Goal: Transaction & Acquisition: Purchase product/service

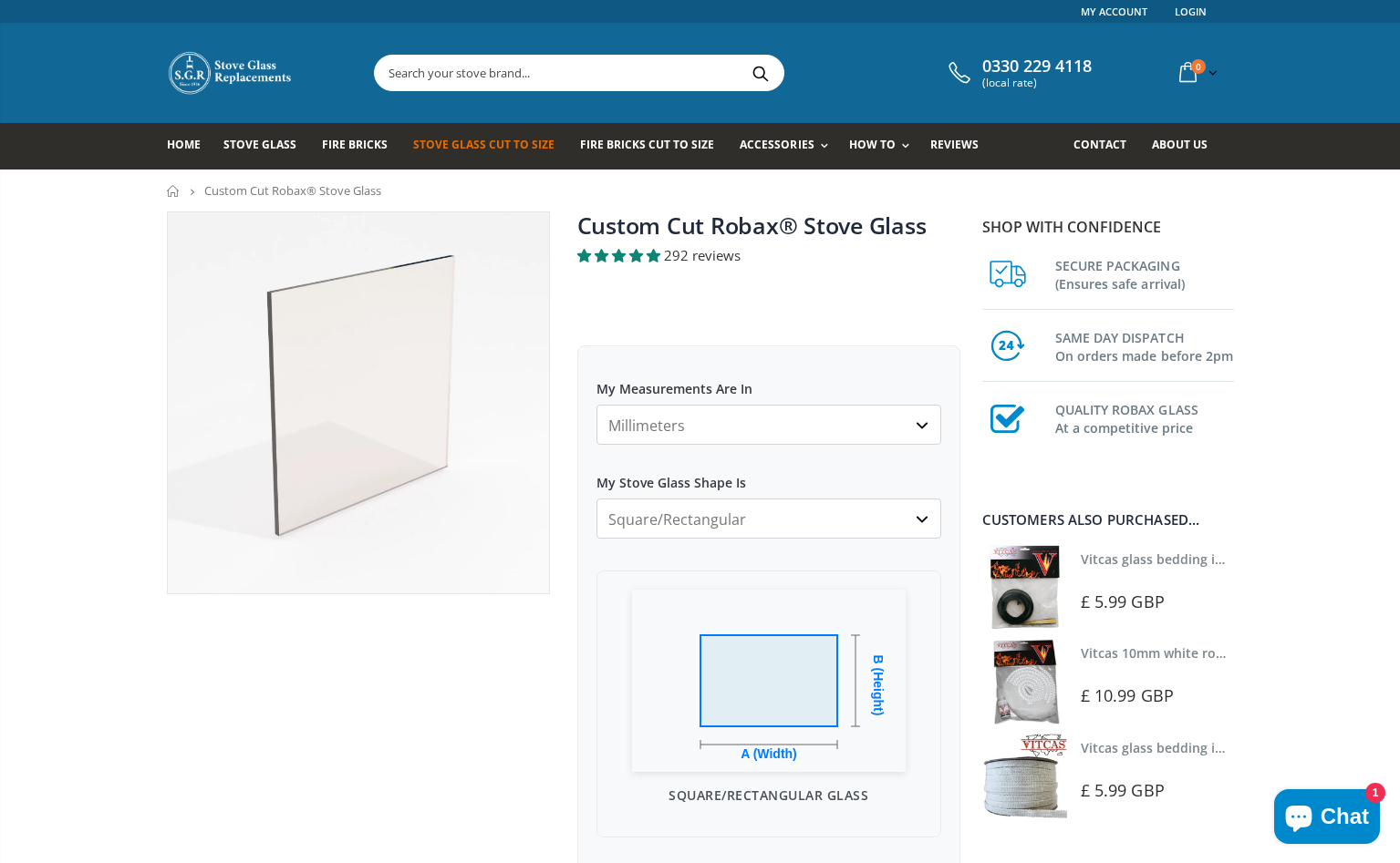
click at [917, 426] on select "Millimeters Centimeters Inches" at bounding box center [769, 424] width 345 height 40
select select "cm"
click at [597, 405] on select "Millimeters Centimeters Inches" at bounding box center [769, 424] width 345 height 40
click at [920, 516] on select "Square/Rectangular Arched Half Arch Both Top Corners Cut Single Corner Cut Slop…" at bounding box center [769, 518] width 345 height 40
click at [597, 499] on select "Square/Rectangular Arched Half Arch Both Top Corners Cut Single Corner Cut Slop…" at bounding box center [769, 518] width 345 height 40
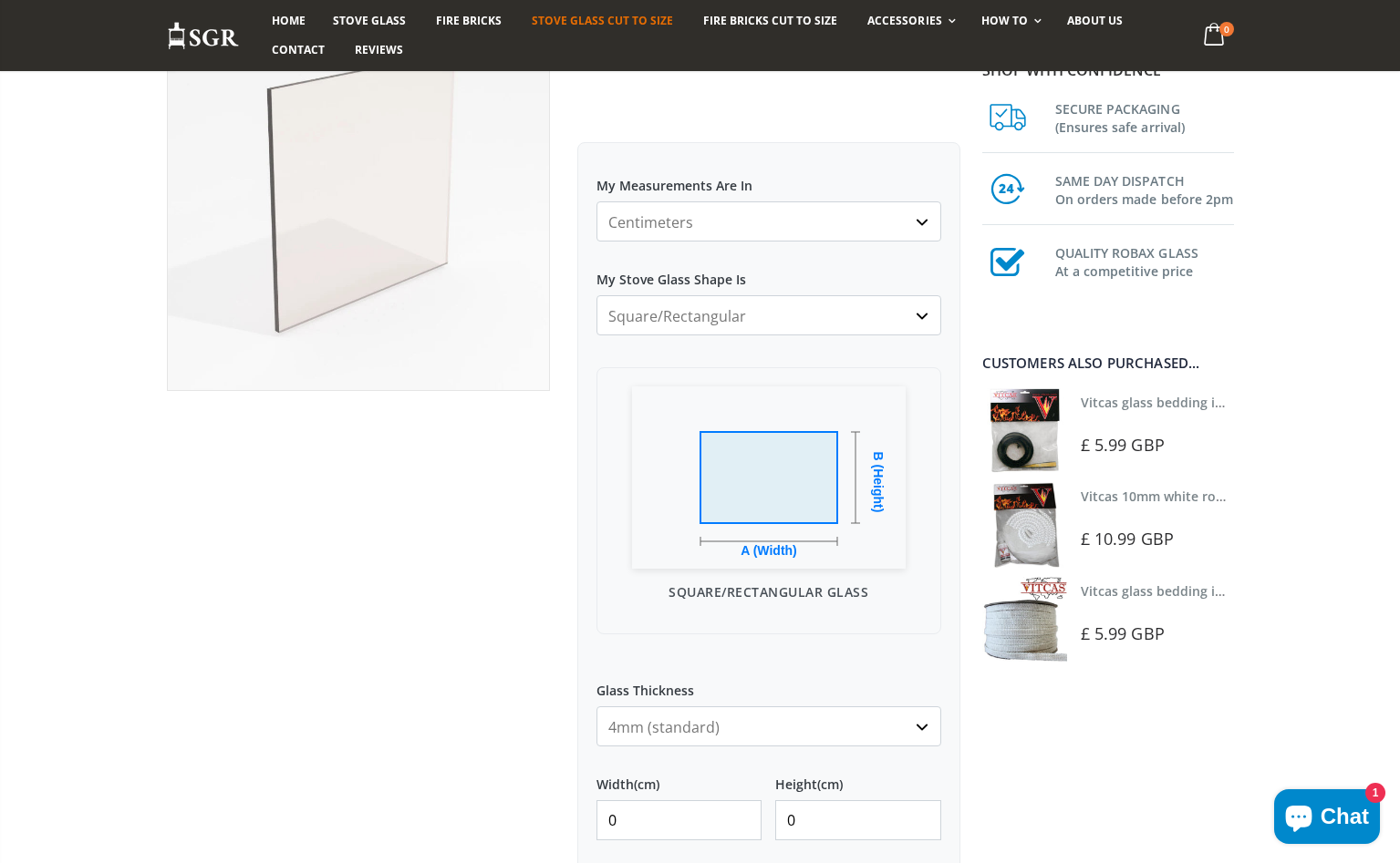
scroll to position [206, 0]
click at [924, 315] on select "Square/Rectangular Arched Half Arch Both Top Corners Cut Single Corner Cut Slop…" at bounding box center [769, 312] width 345 height 40
select select "circular"
click at [597, 293] on select "Square/Rectangular Arched Half Arch Both Top Corners Cut Single Corner Cut Slop…" at bounding box center [769, 312] width 345 height 40
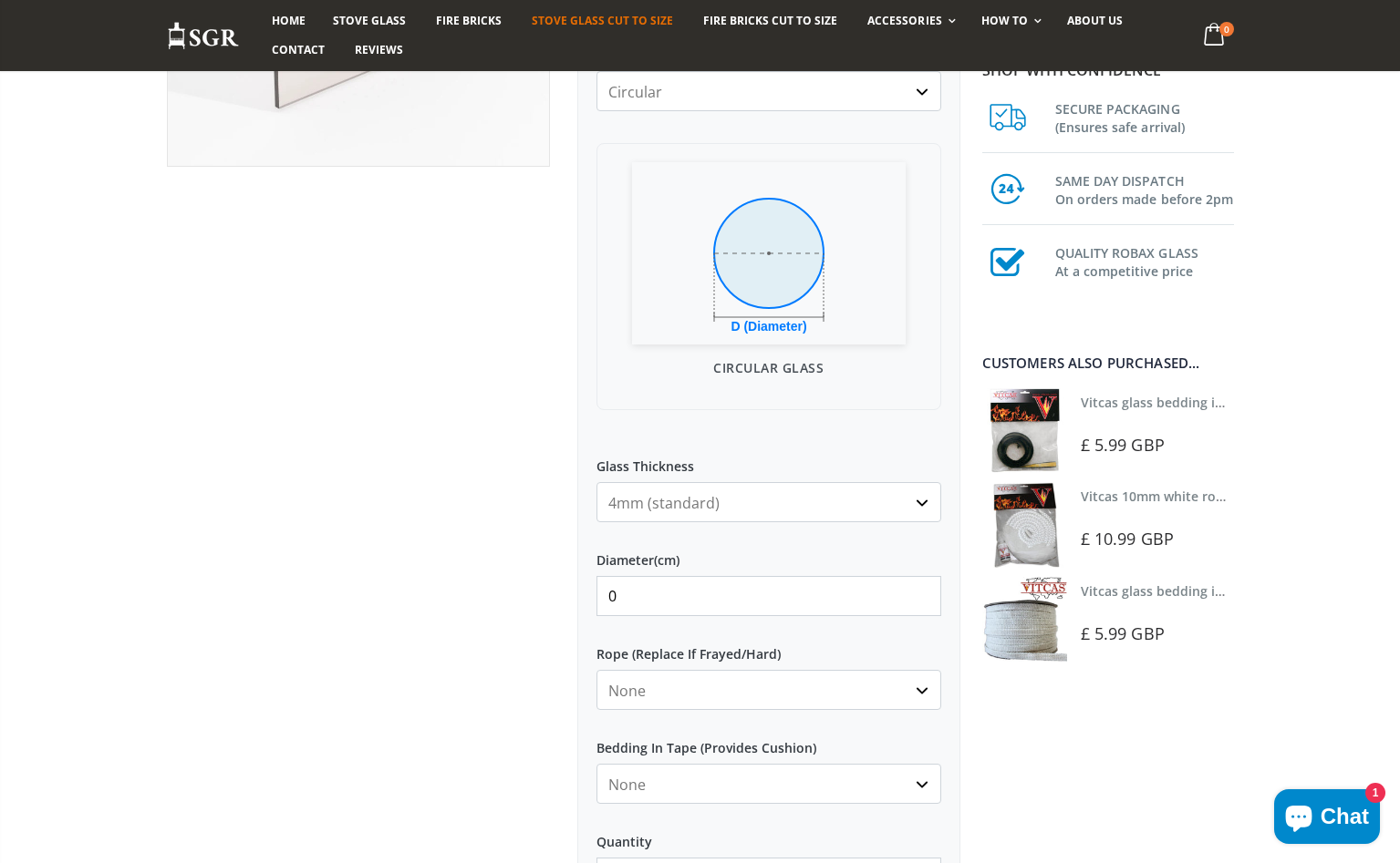
scroll to position [458, 0]
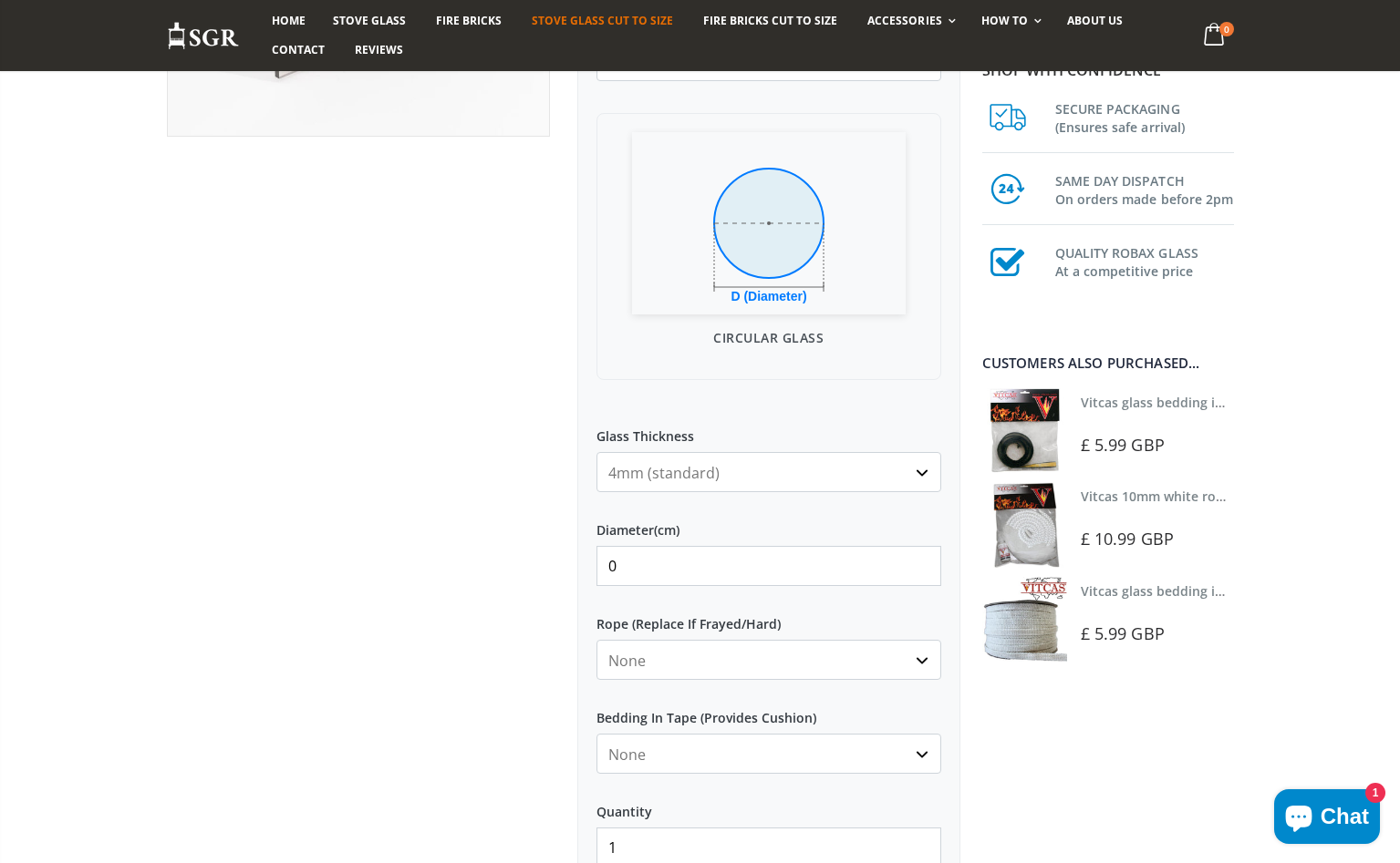
click at [923, 577] on input "0" at bounding box center [769, 566] width 345 height 40
click at [926, 560] on input "1" at bounding box center [769, 566] width 345 height 40
click at [921, 575] on input "0" at bounding box center [769, 566] width 345 height 40
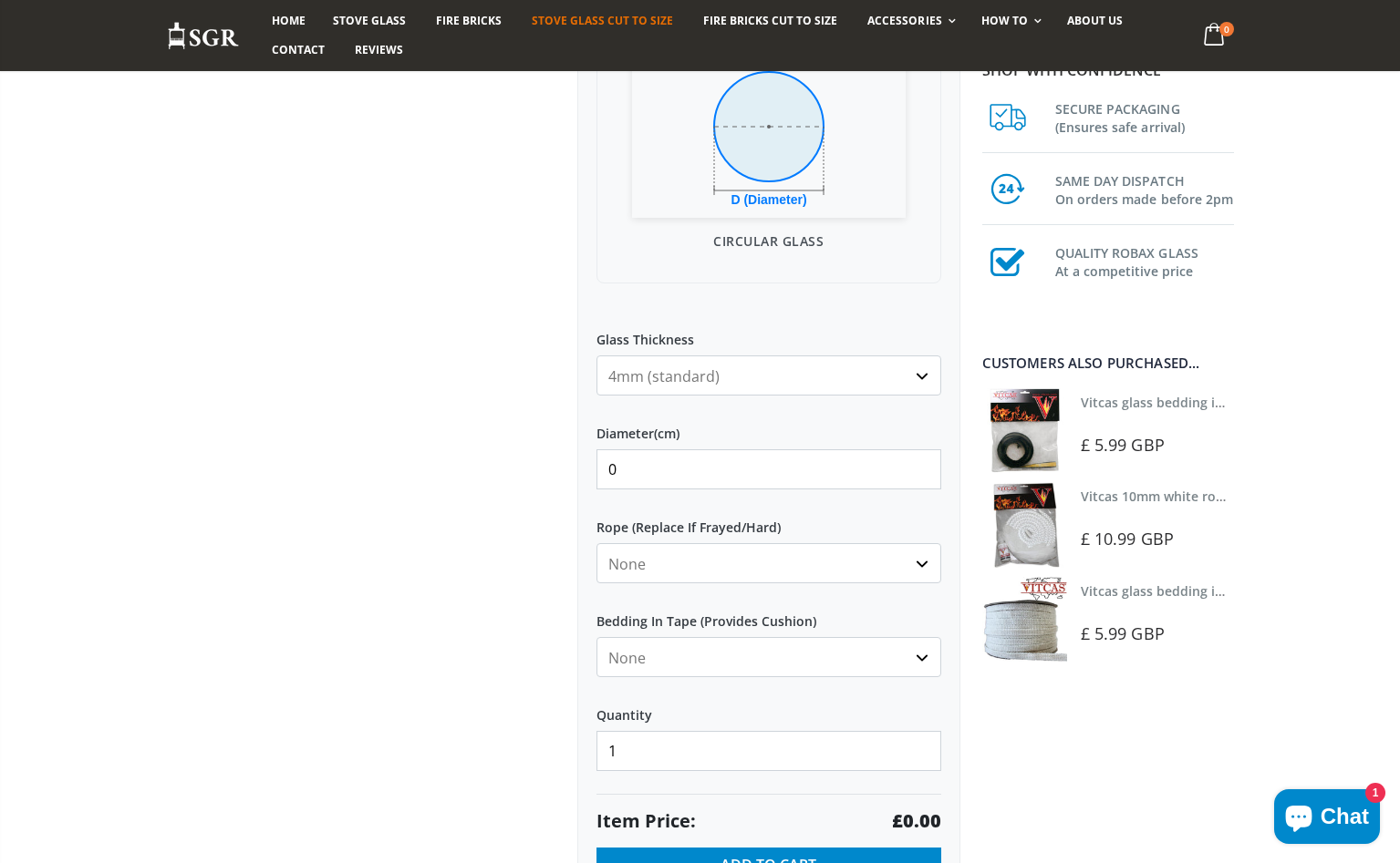
scroll to position [558, 0]
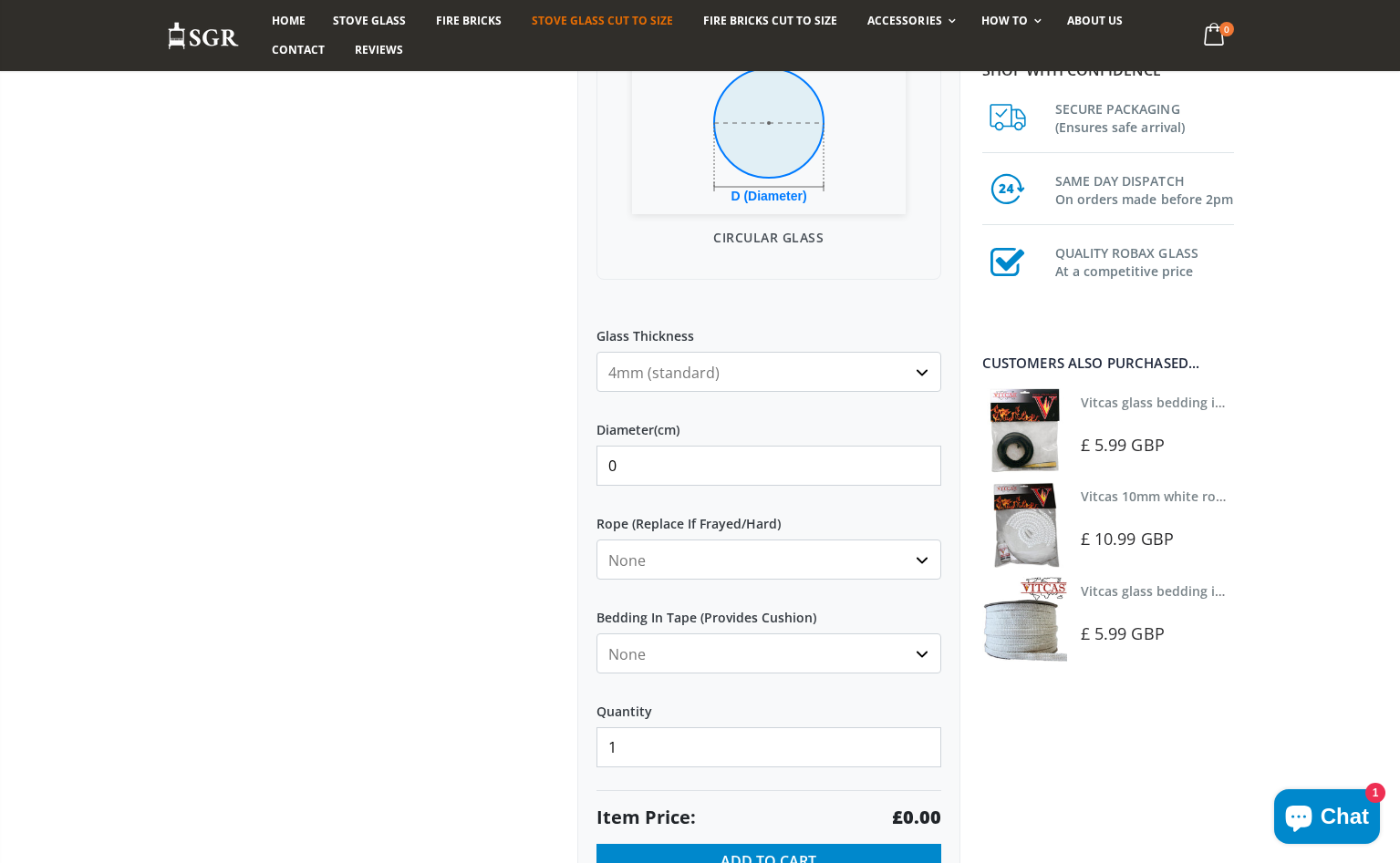
click at [914, 561] on select "None 3mm White 6mm White 8mm White 10mm White 12mm White 6mm Black 8mm Black 10…" at bounding box center [769, 559] width 345 height 40
click at [922, 455] on input "1" at bounding box center [769, 465] width 345 height 40
click at [922, 455] on input "2" at bounding box center [769, 465] width 345 height 40
click at [922, 455] on input "3" at bounding box center [769, 465] width 345 height 40
click at [922, 455] on input "4" at bounding box center [769, 465] width 345 height 40
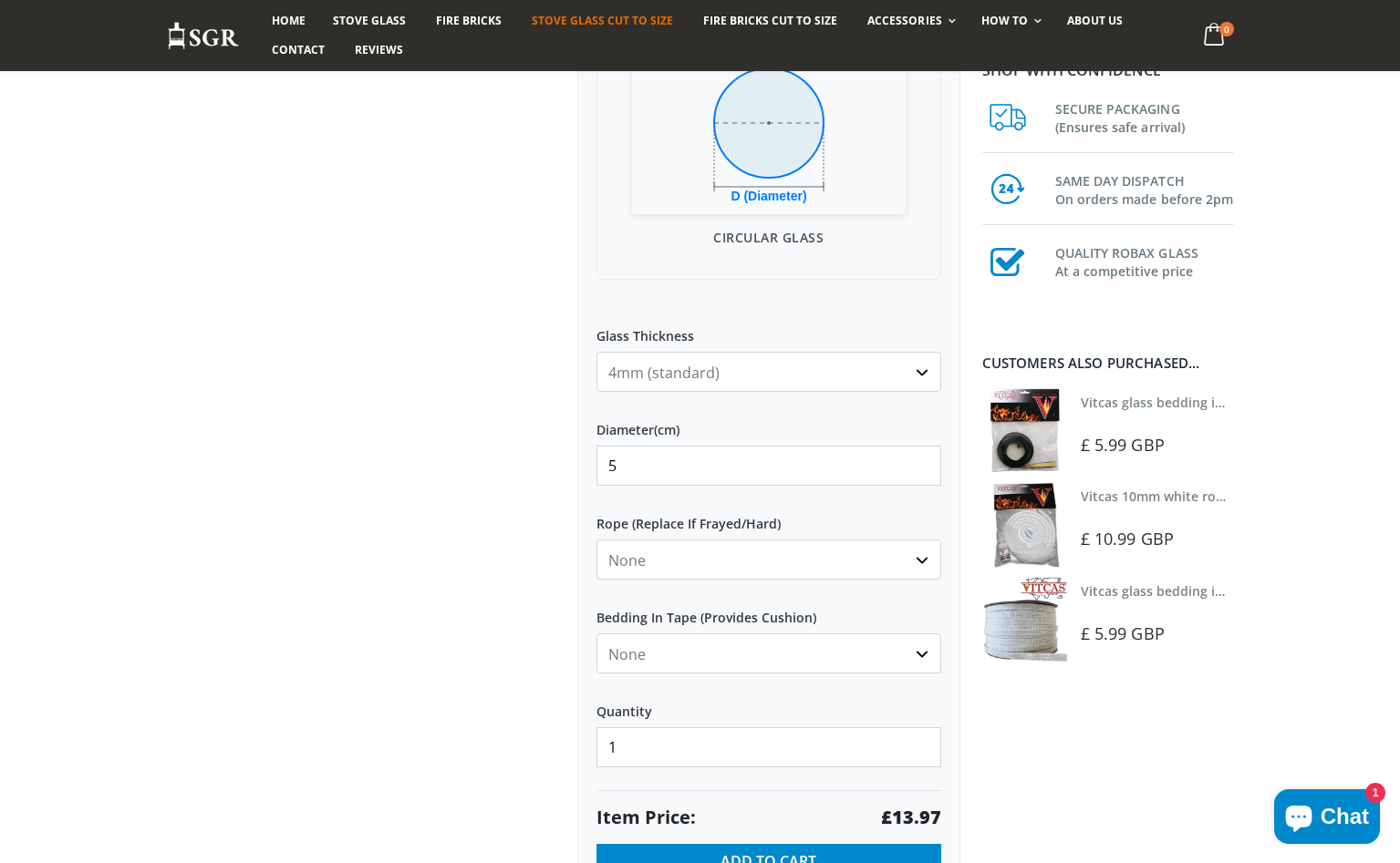
click at [922, 455] on input "5" at bounding box center [769, 465] width 345 height 40
click at [922, 455] on input "6" at bounding box center [769, 465] width 345 height 40
click at [922, 455] on input "7" at bounding box center [769, 465] width 345 height 40
click at [922, 455] on input "8" at bounding box center [769, 465] width 345 height 40
click at [922, 455] on input "9" at bounding box center [769, 465] width 345 height 40
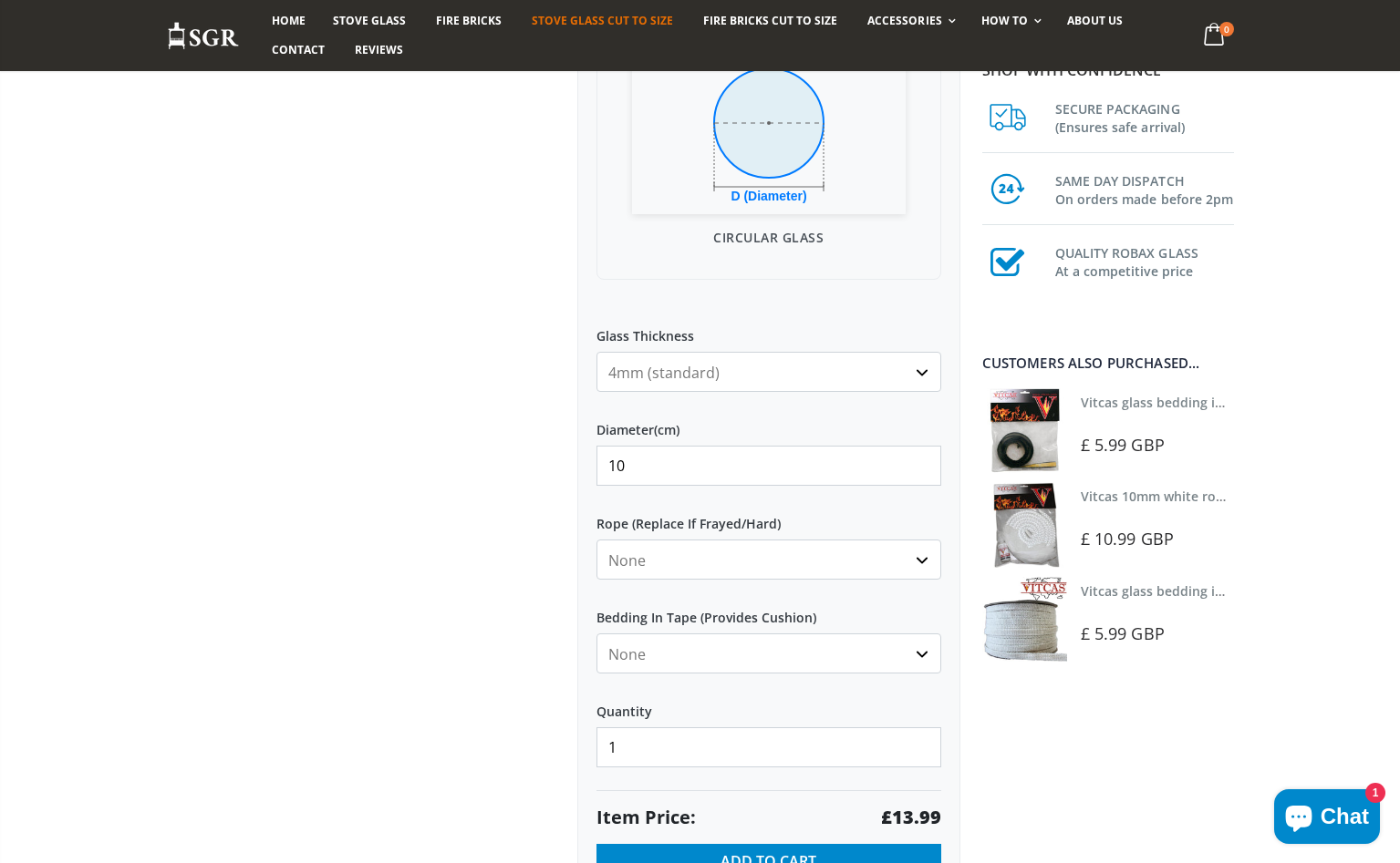
click at [922, 455] on input "10" at bounding box center [769, 465] width 345 height 40
click at [922, 455] on input "11" at bounding box center [769, 465] width 345 height 40
click at [922, 455] on input "12" at bounding box center [769, 465] width 345 height 40
click at [922, 455] on input "13" at bounding box center [769, 465] width 345 height 40
click at [922, 455] on input "14" at bounding box center [769, 465] width 345 height 40
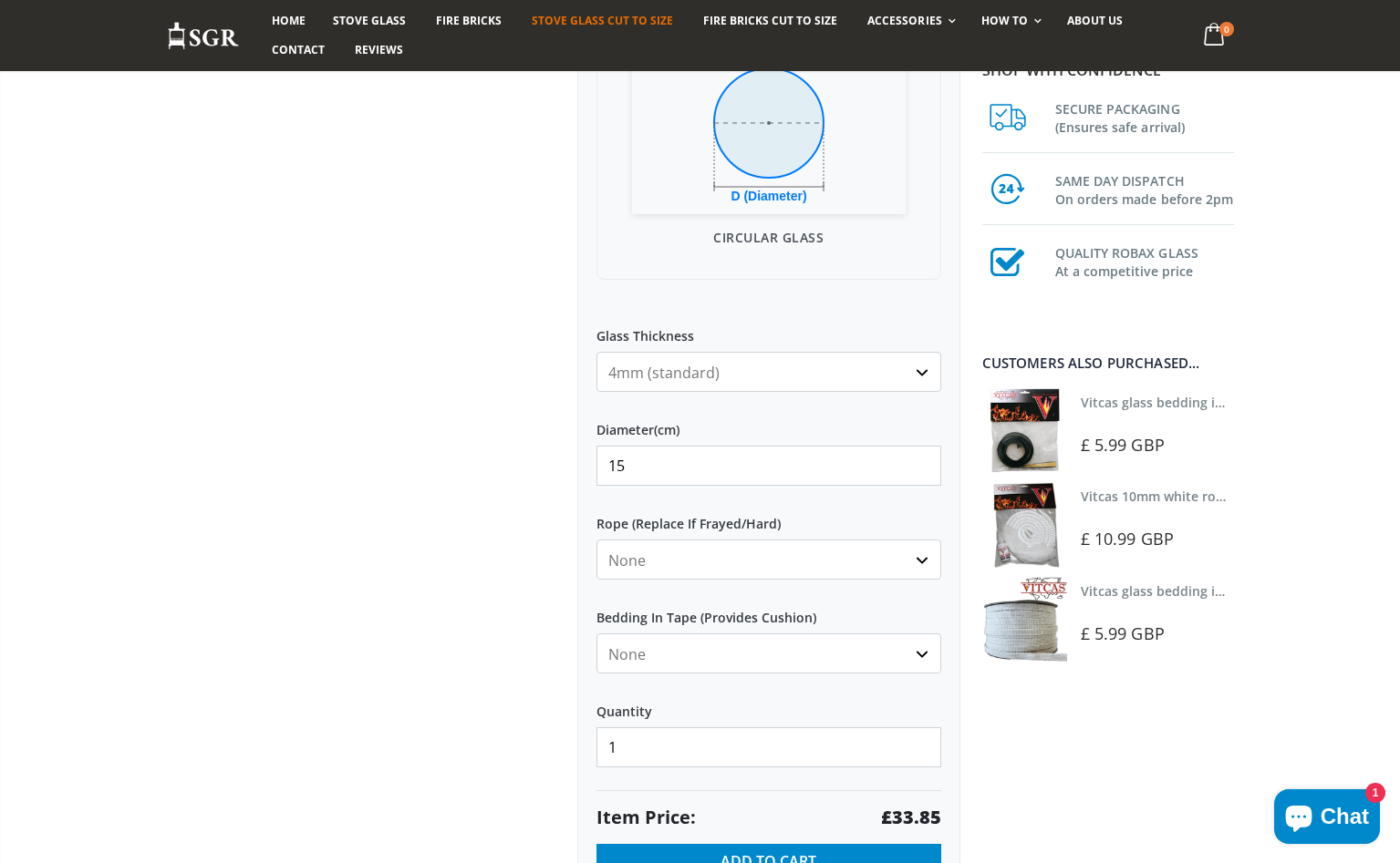
type input "15"
click at [922, 455] on input "15" at bounding box center [769, 465] width 345 height 40
click at [922, 655] on select "None Black White" at bounding box center [769, 653] width 345 height 40
select select "black"
click at [597, 633] on select "None Black White" at bounding box center [769, 653] width 345 height 40
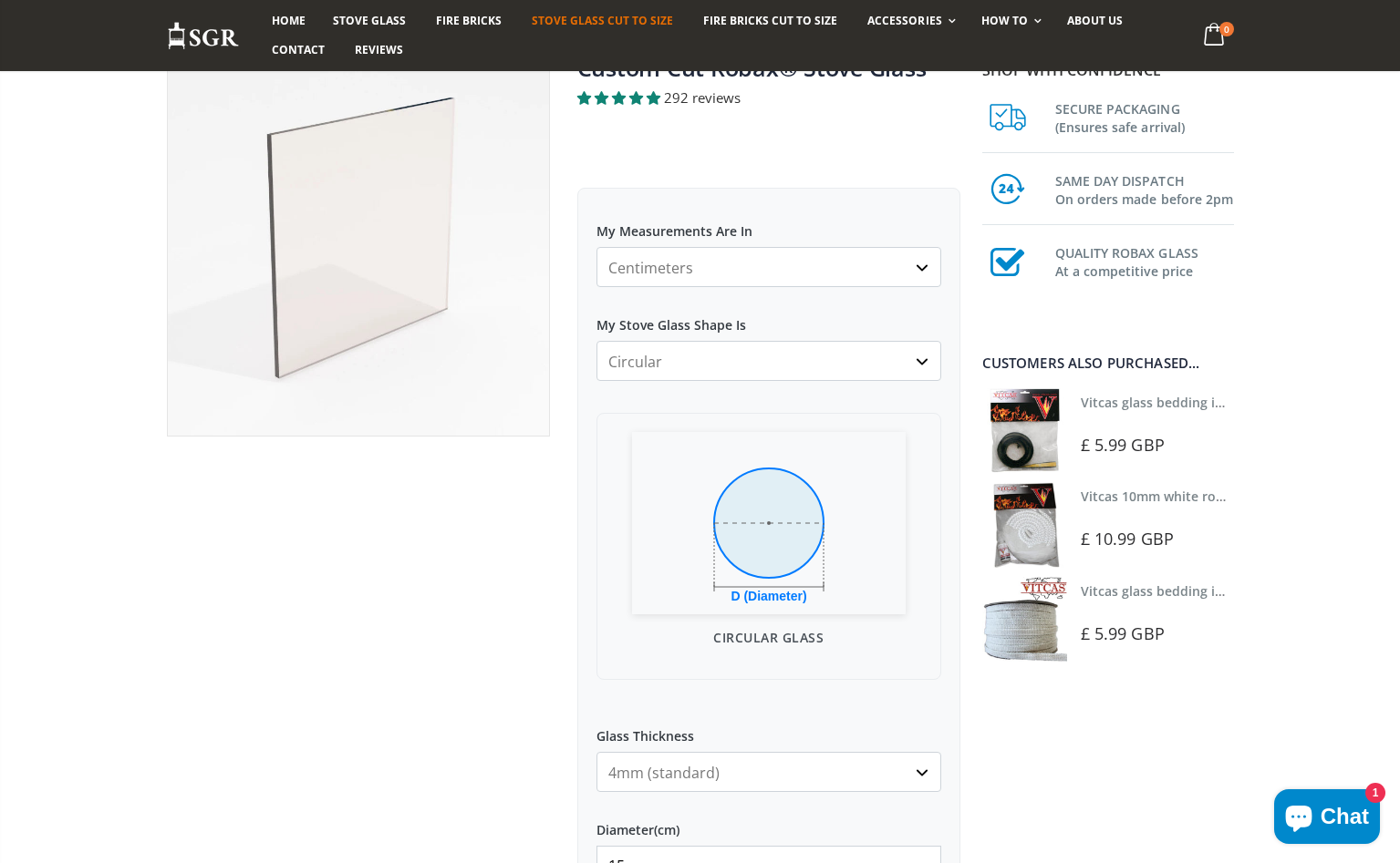
scroll to position [155, 0]
click at [922, 365] on select "Square/Rectangular Arched Half Arch Both Top Corners Cut Single Corner Cut Slop…" at bounding box center [769, 363] width 345 height 40
select select "square-rectangular"
click at [597, 344] on select "Square/Rectangular Arched Half Arch Both Top Corners Cut Single Corner Cut Slop…" at bounding box center [769, 363] width 345 height 40
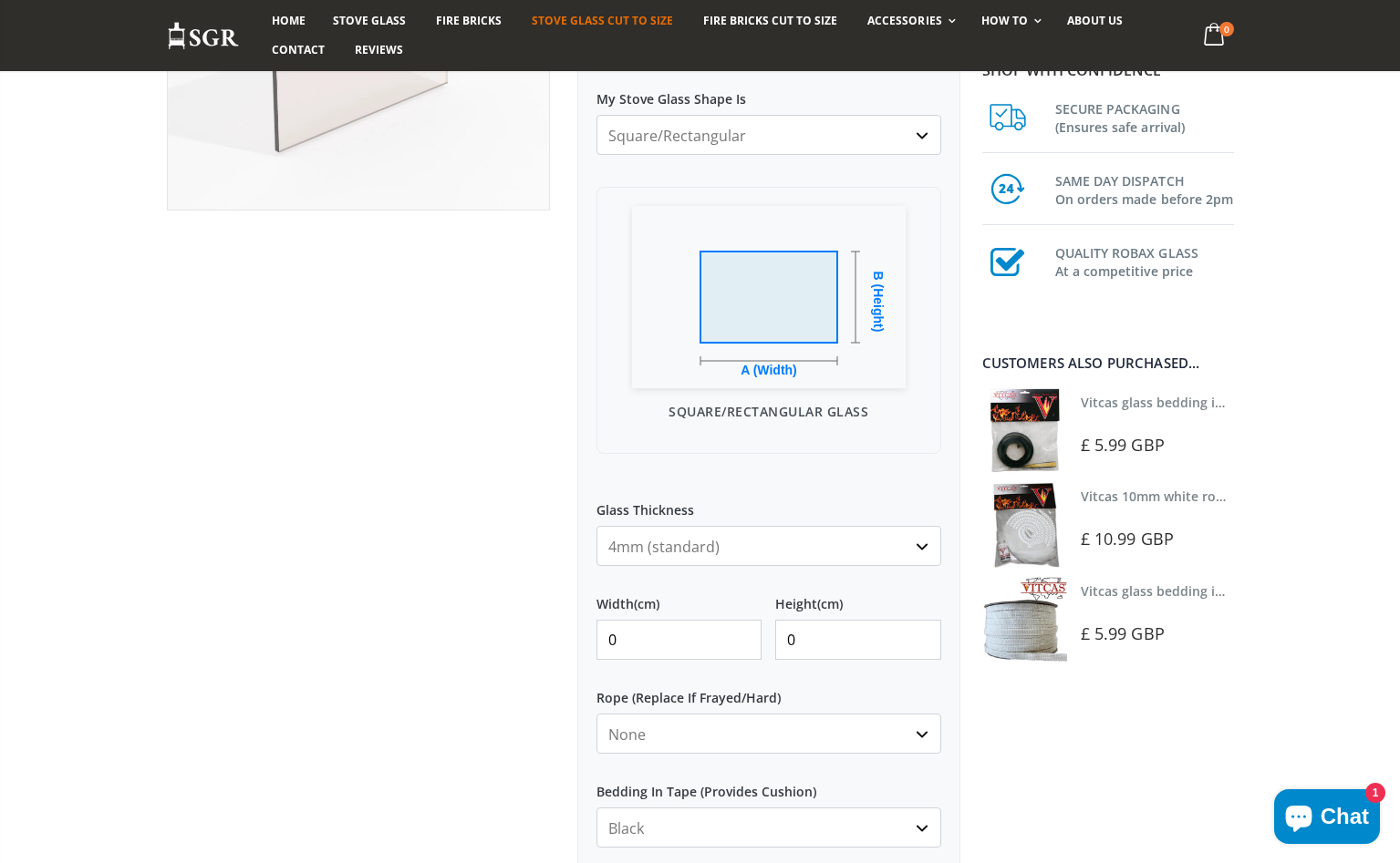
scroll to position [385, 0]
click at [742, 646] on input "0" at bounding box center [679, 638] width 166 height 40
click at [752, 627] on input "0" at bounding box center [679, 638] width 166 height 40
click at [747, 630] on input "1" at bounding box center [679, 638] width 166 height 40
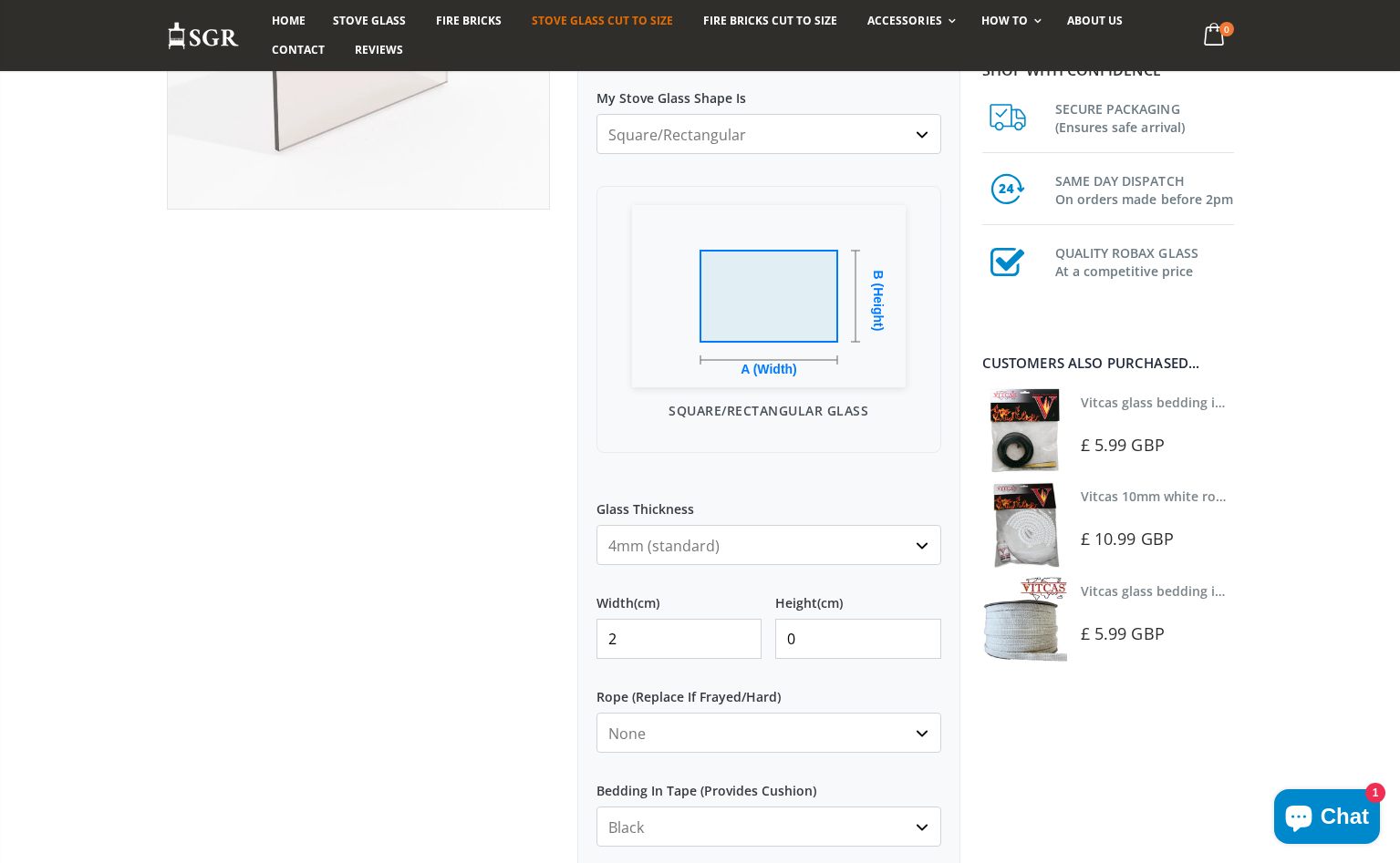
click at [747, 630] on input "2" at bounding box center [679, 638] width 166 height 40
click at [747, 630] on input "3" at bounding box center [679, 638] width 166 height 40
click at [747, 630] on input "4" at bounding box center [679, 638] width 166 height 40
click at [747, 630] on input "5" at bounding box center [679, 638] width 166 height 40
click at [747, 630] on input "6" at bounding box center [679, 638] width 166 height 40
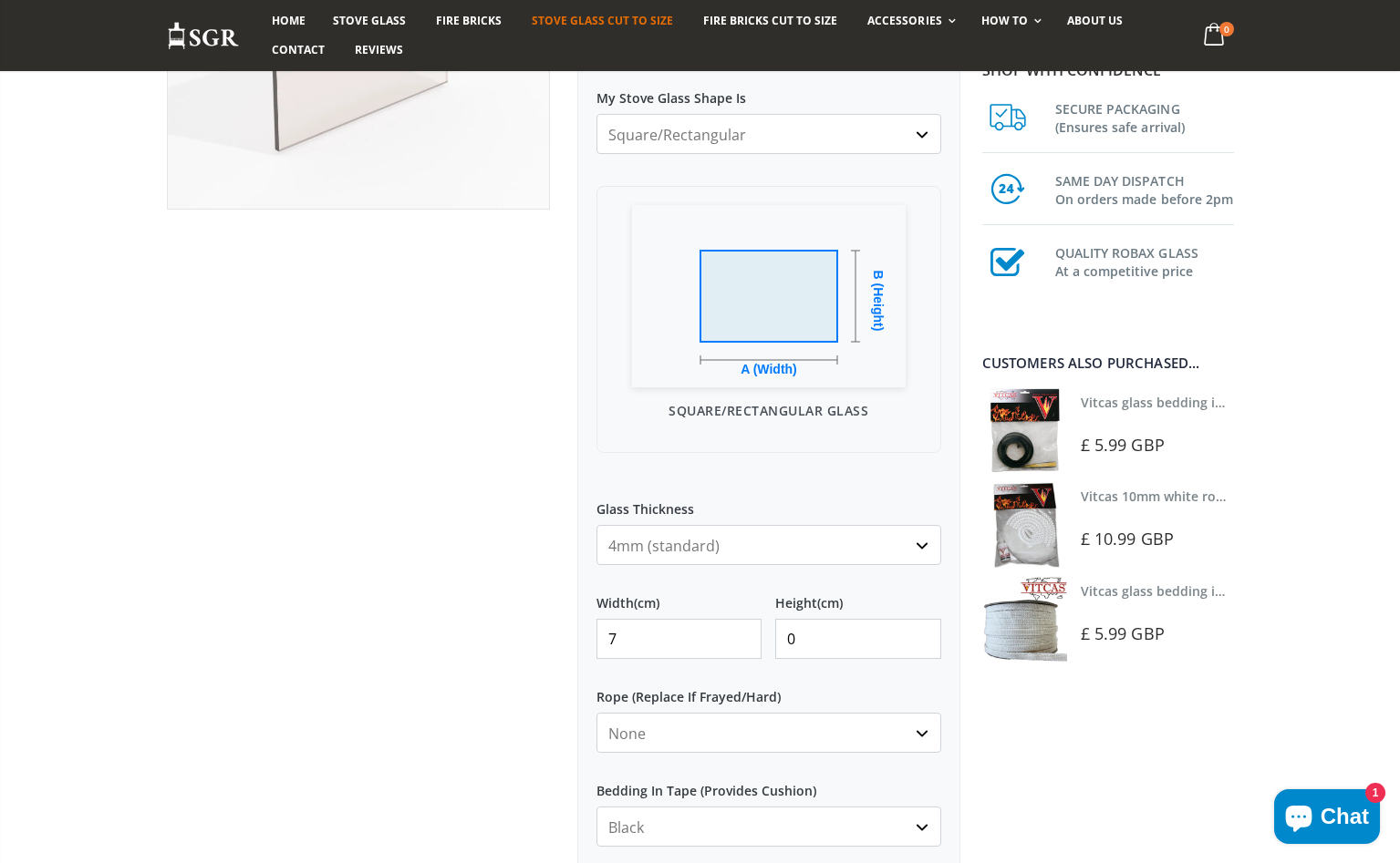
click at [747, 630] on input "7" at bounding box center [679, 638] width 166 height 40
click at [747, 630] on input "8" at bounding box center [679, 638] width 166 height 40
click at [747, 630] on input "9" at bounding box center [679, 638] width 166 height 40
click at [747, 630] on input "10" at bounding box center [679, 638] width 166 height 40
click at [747, 630] on input "11" at bounding box center [679, 638] width 166 height 40
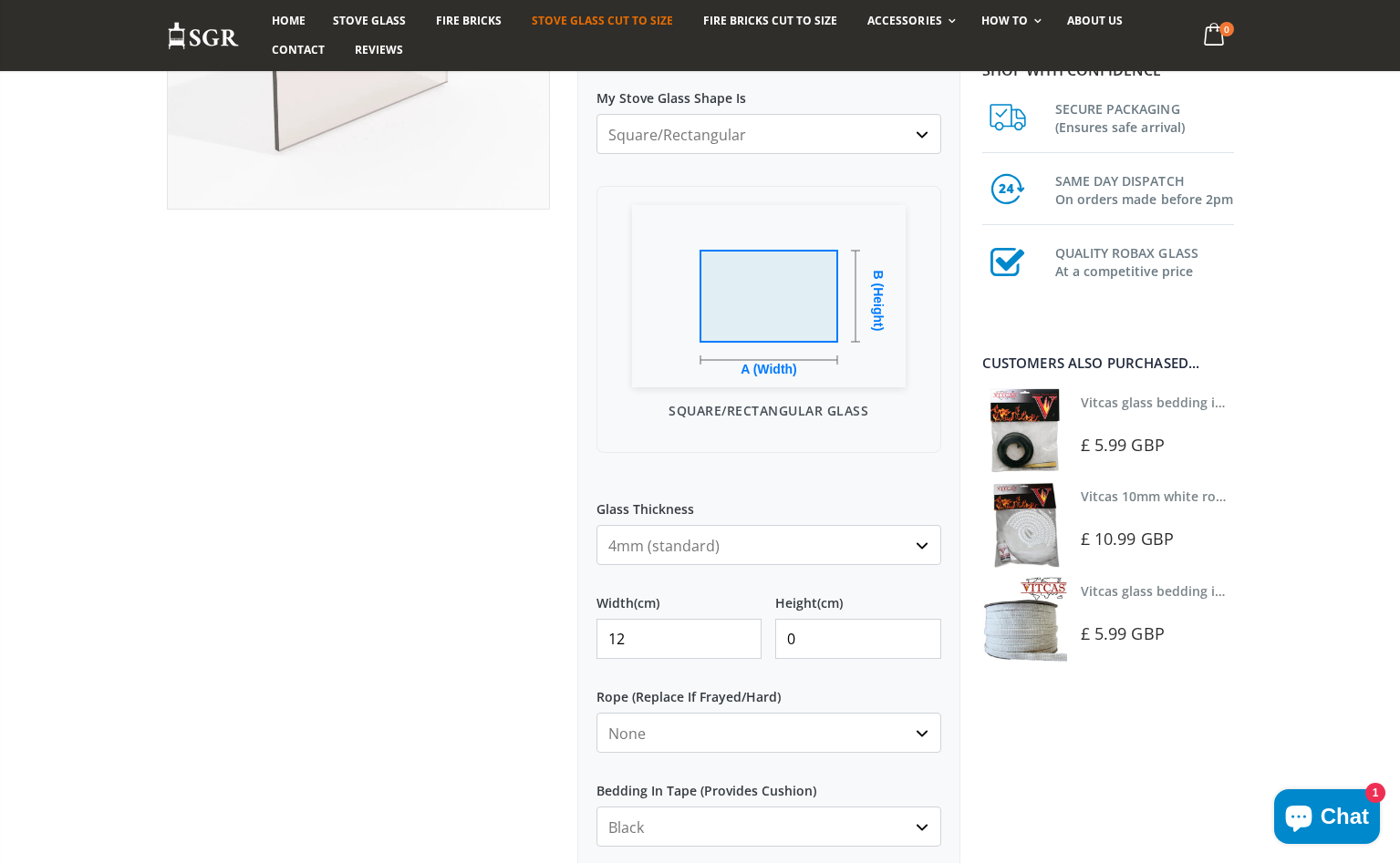
click at [747, 630] on input "12" at bounding box center [679, 638] width 166 height 40
click at [747, 630] on input "13" at bounding box center [679, 638] width 166 height 40
click at [747, 630] on input "14" at bounding box center [679, 638] width 166 height 40
click at [747, 630] on input "15" at bounding box center [679, 638] width 166 height 40
click at [747, 630] on input "16" at bounding box center [679, 638] width 166 height 40
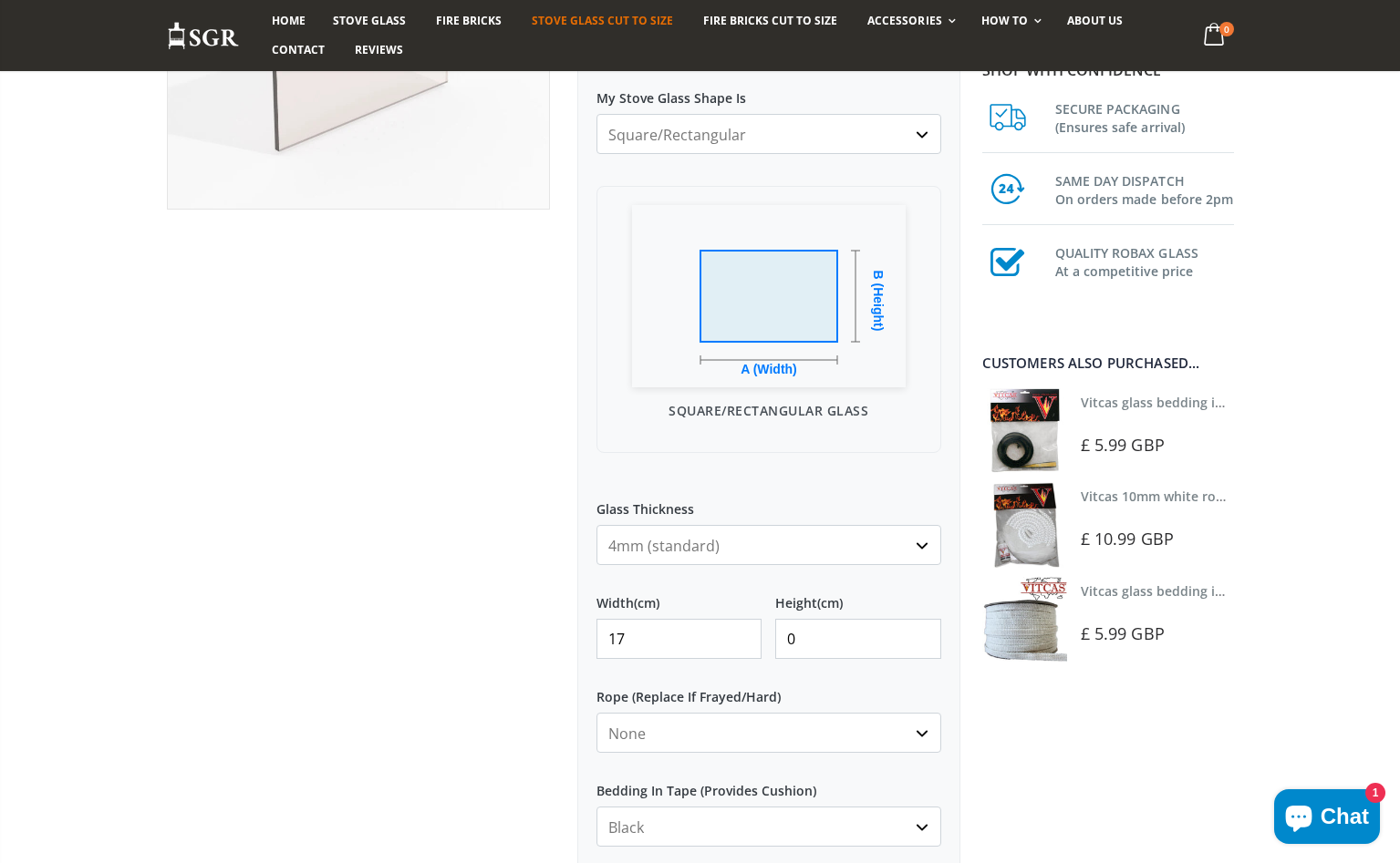
click at [747, 630] on input "17" at bounding box center [679, 638] width 166 height 40
click at [747, 630] on input "18" at bounding box center [679, 638] width 166 height 40
click at [747, 630] on input "19" at bounding box center [679, 638] width 166 height 40
click at [747, 630] on input "20" at bounding box center [679, 638] width 166 height 40
click at [747, 630] on input "21" at bounding box center [679, 638] width 166 height 40
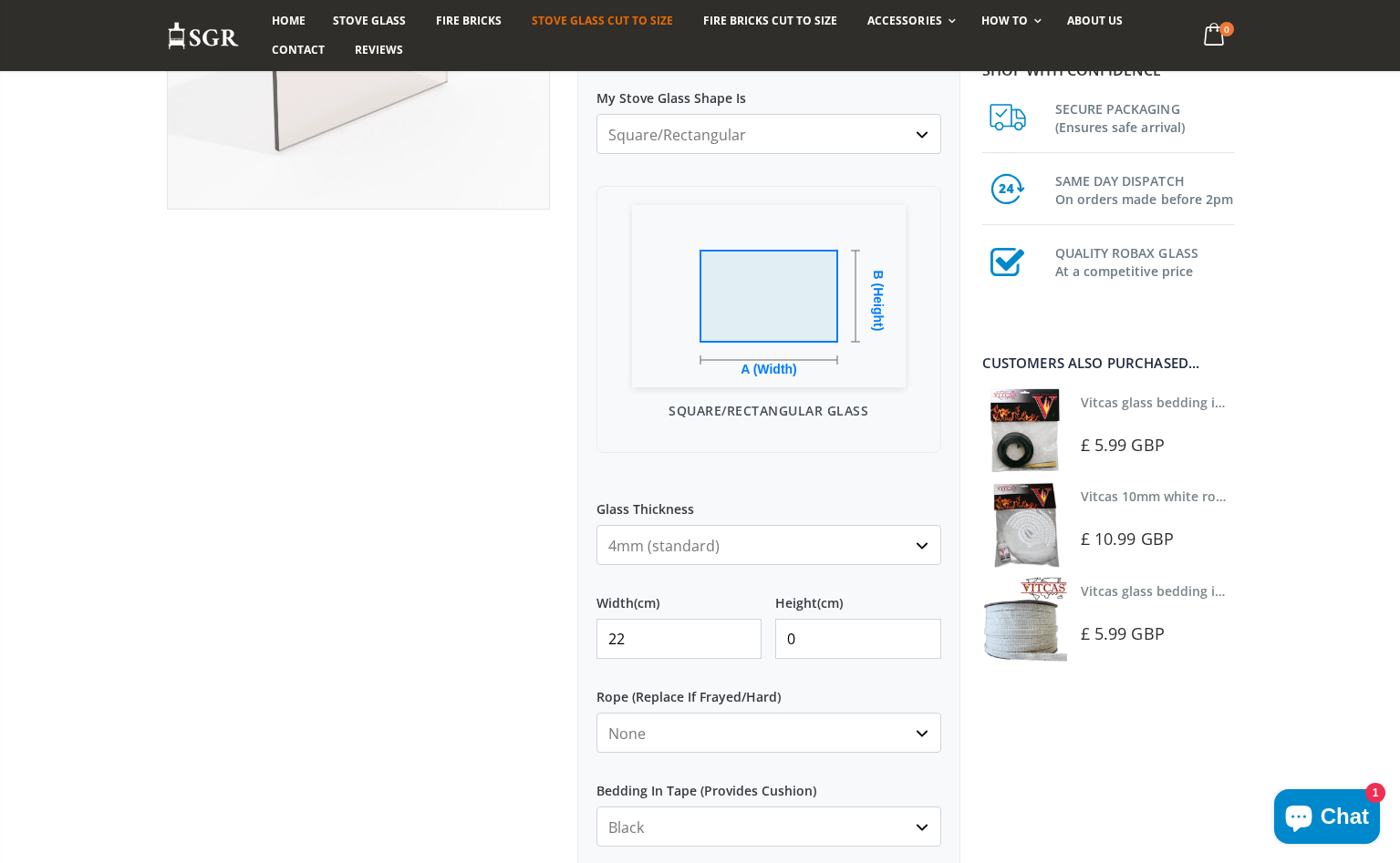
click at [747, 630] on input "22" at bounding box center [679, 638] width 166 height 40
click at [747, 630] on input "23" at bounding box center [679, 638] width 166 height 40
click at [747, 630] on input "24" at bounding box center [679, 638] width 166 height 40
click at [747, 630] on input "25" at bounding box center [679, 638] width 166 height 40
click at [747, 630] on input "26" at bounding box center [679, 638] width 166 height 40
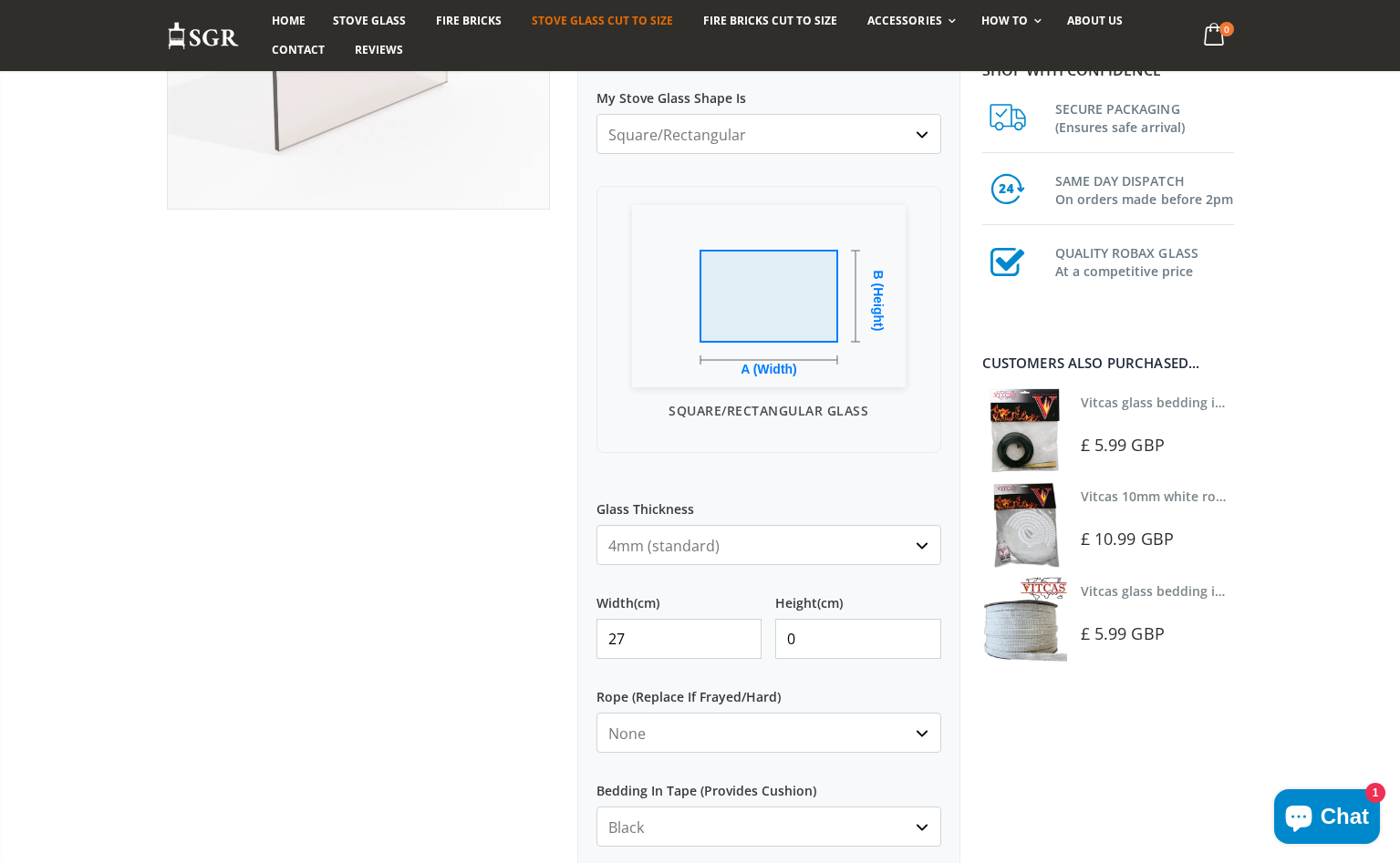
click at [747, 630] on input "27" at bounding box center [679, 638] width 166 height 40
click at [747, 630] on input "28" at bounding box center [679, 638] width 166 height 40
click at [747, 630] on input "29" at bounding box center [679, 638] width 166 height 40
type input "30"
click at [747, 630] on input "30" at bounding box center [679, 638] width 166 height 40
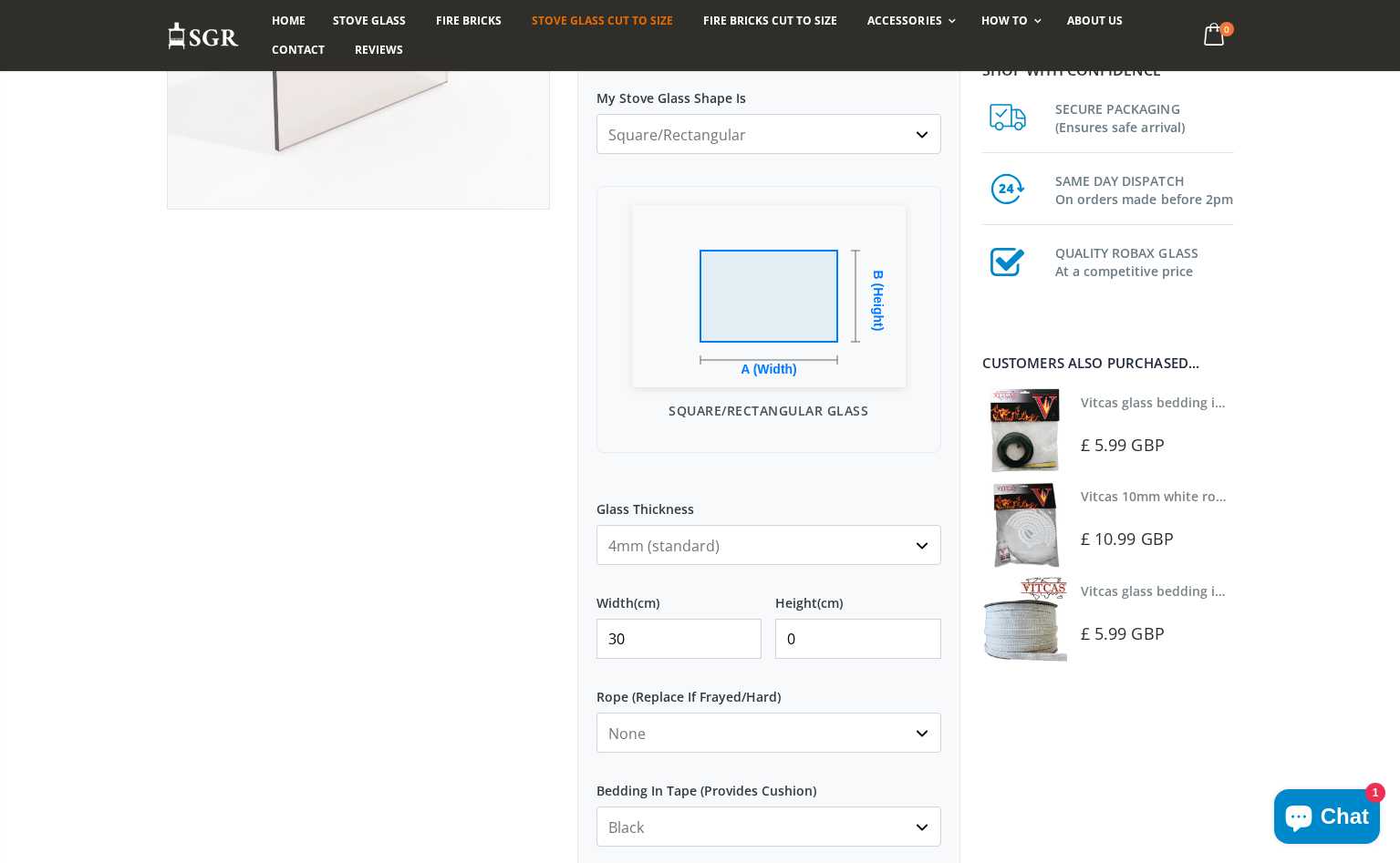
click at [790, 641] on input "0" at bounding box center [857, 638] width 166 height 40
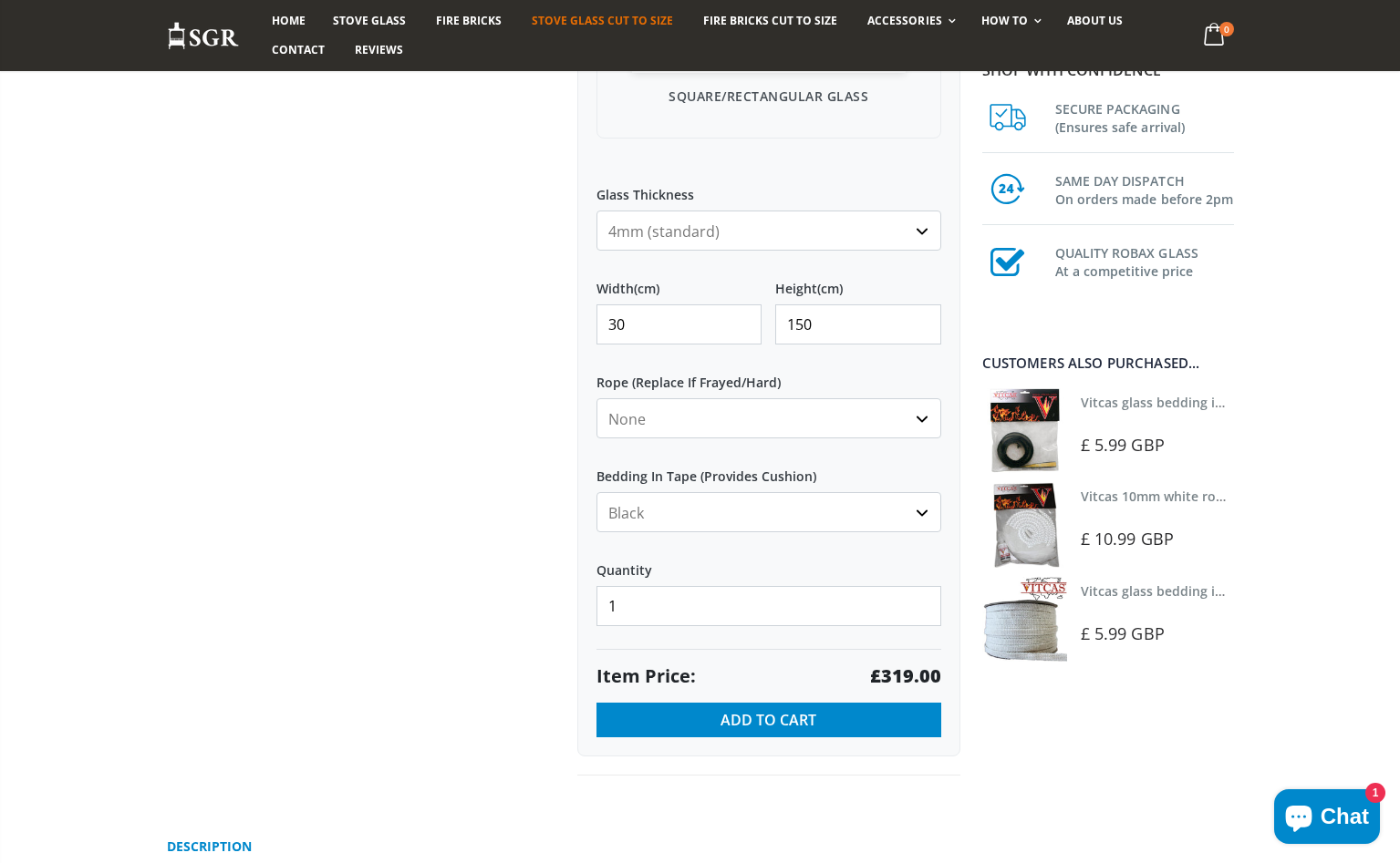
scroll to position [696, 0]
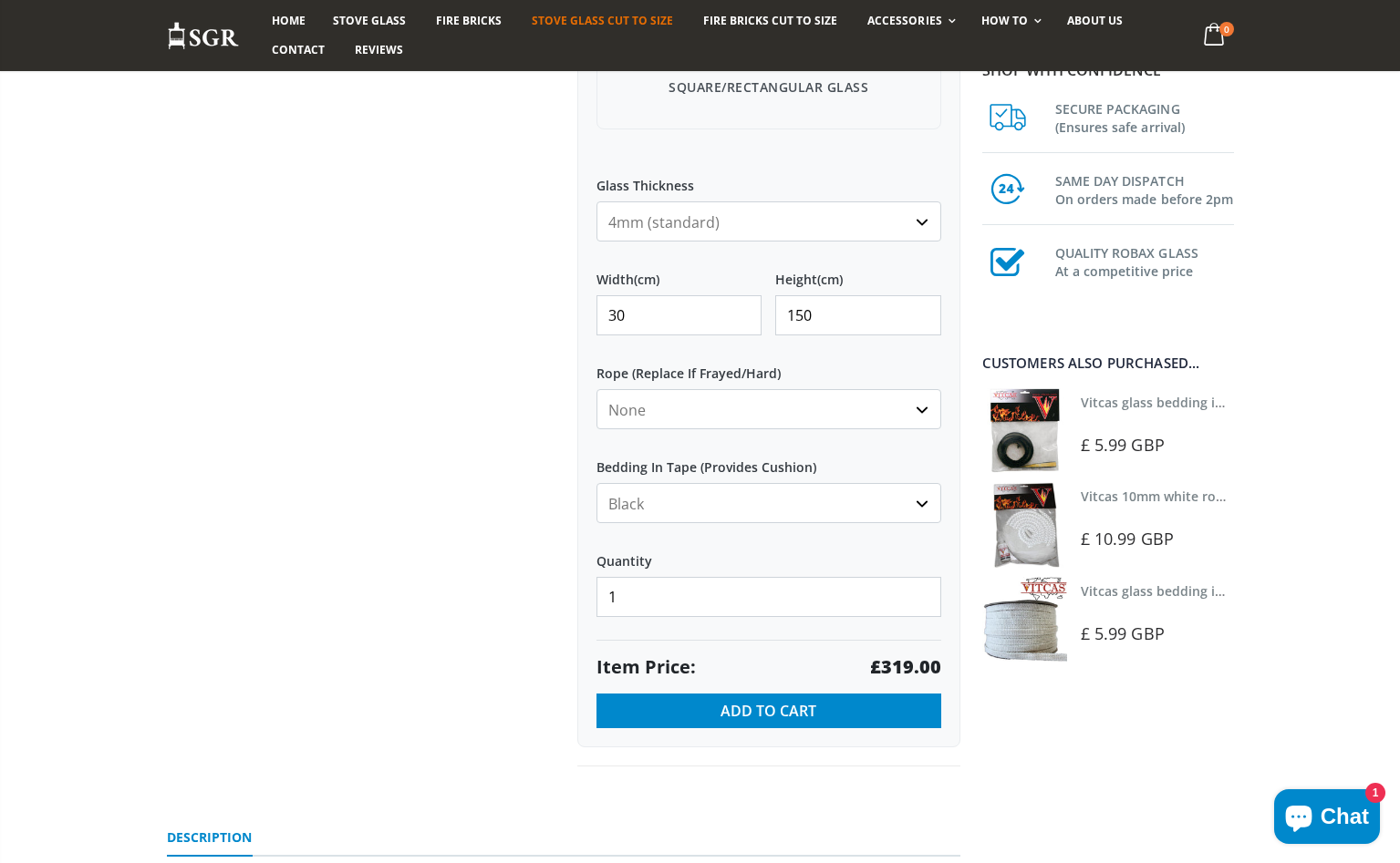
type input "150"
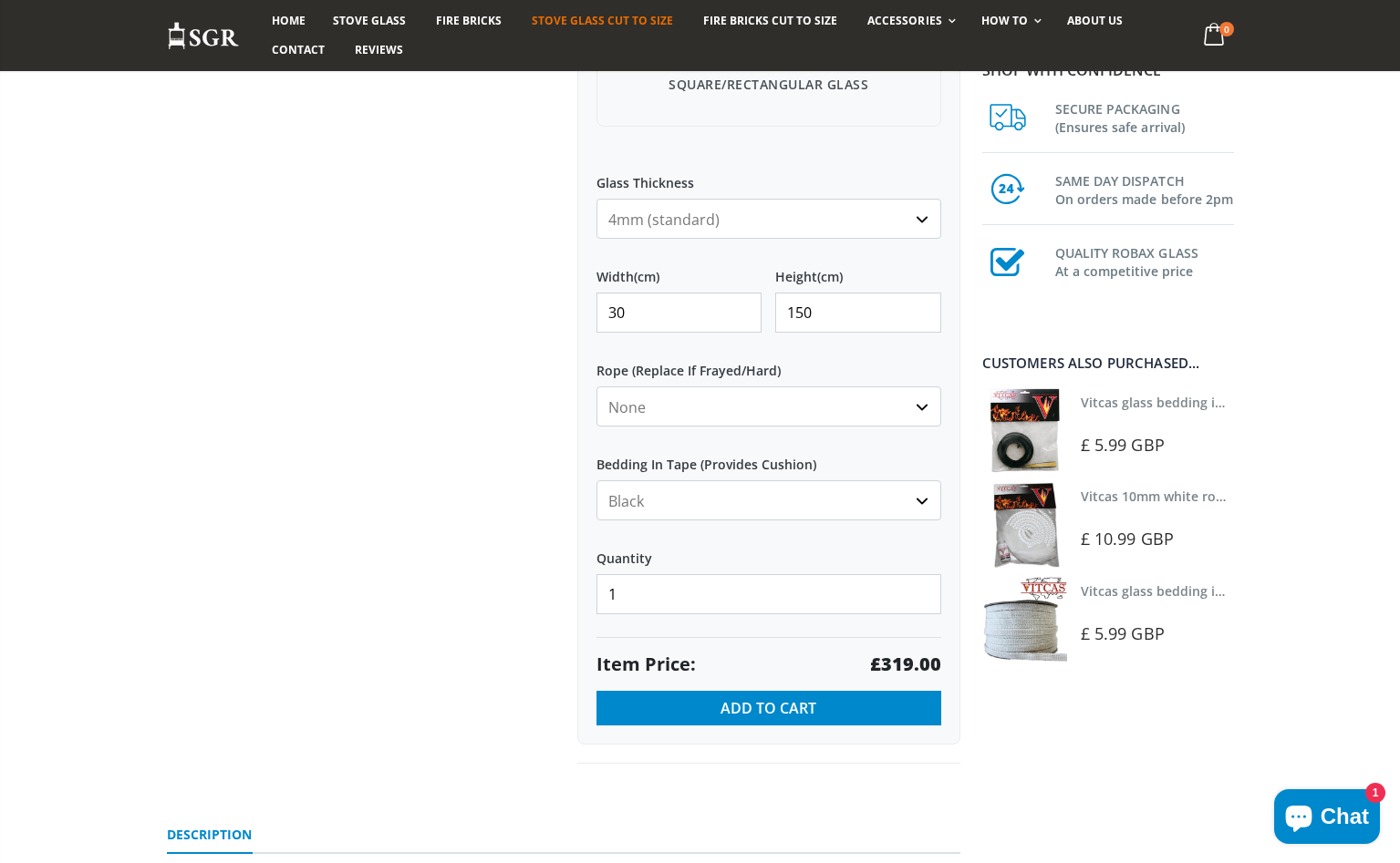
click at [620, 308] on input "30" at bounding box center [679, 312] width 166 height 40
click at [745, 324] on input "29" at bounding box center [679, 312] width 166 height 40
click at [745, 324] on input "28" at bounding box center [679, 312] width 166 height 40
click at [745, 324] on input "27" at bounding box center [679, 312] width 166 height 40
click at [745, 324] on input "26" at bounding box center [679, 312] width 166 height 40
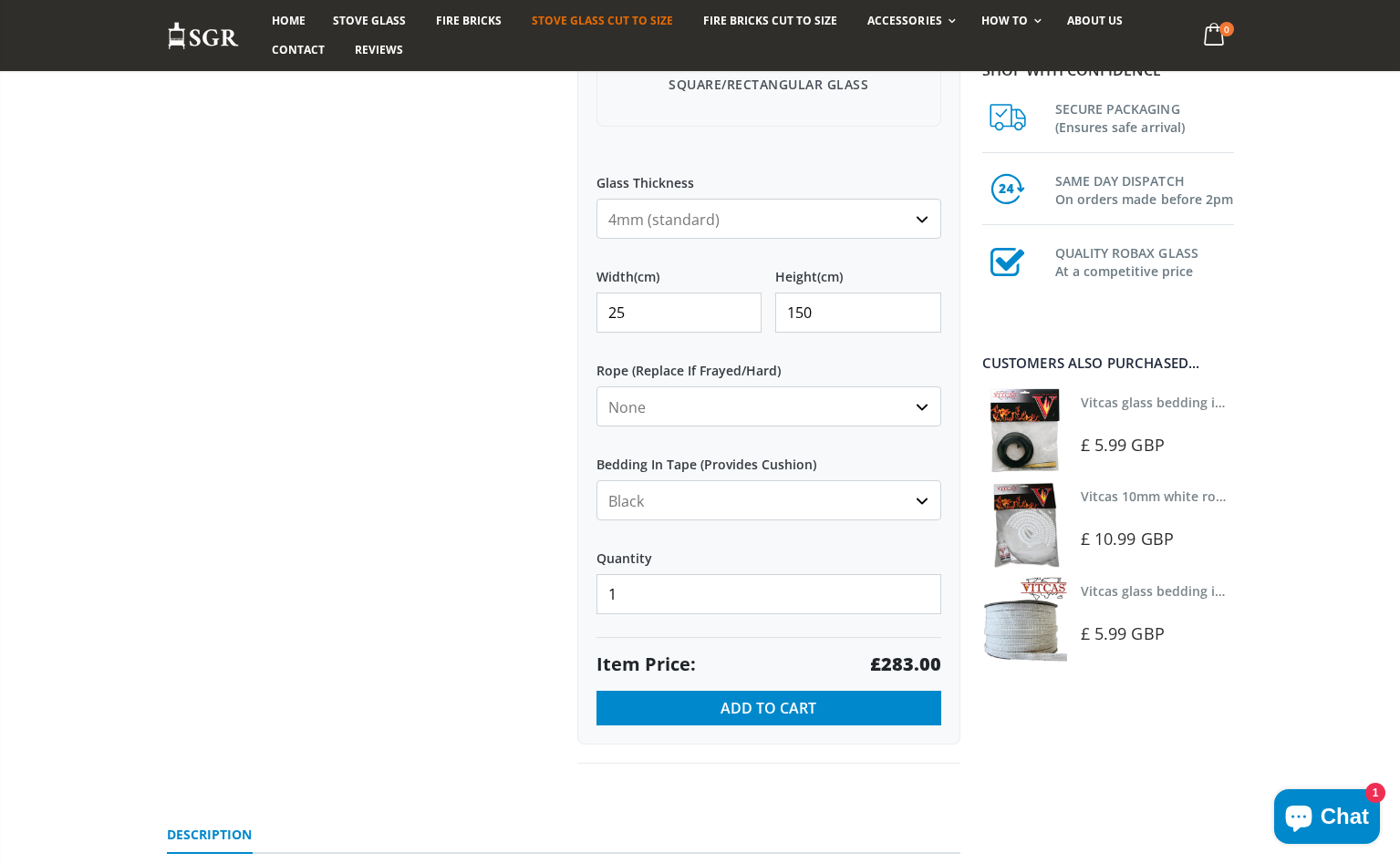
click at [745, 324] on input "25" at bounding box center [679, 312] width 166 height 40
click at [745, 324] on input "24" at bounding box center [679, 312] width 166 height 40
click at [745, 324] on input "23" at bounding box center [679, 312] width 166 height 40
click at [745, 324] on input "22" at bounding box center [679, 312] width 166 height 40
click at [738, 324] on input "21" at bounding box center [679, 312] width 166 height 40
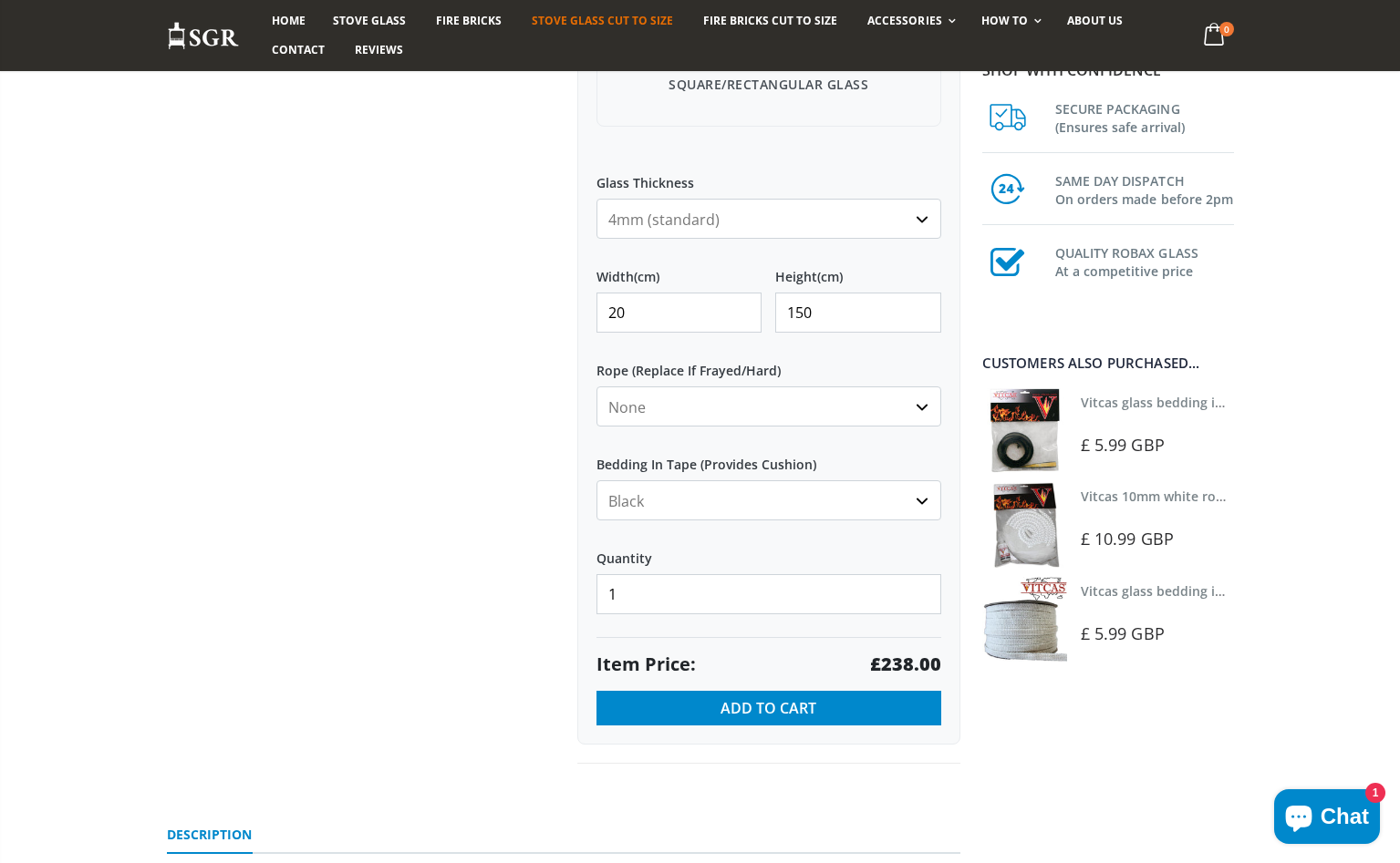
type input "20"
click at [738, 324] on input "20" at bounding box center [679, 312] width 166 height 40
click at [922, 329] on input "149" at bounding box center [857, 312] width 166 height 40
click at [922, 329] on input "148" at bounding box center [857, 312] width 166 height 40
click at [922, 329] on input "147" at bounding box center [857, 312] width 166 height 40
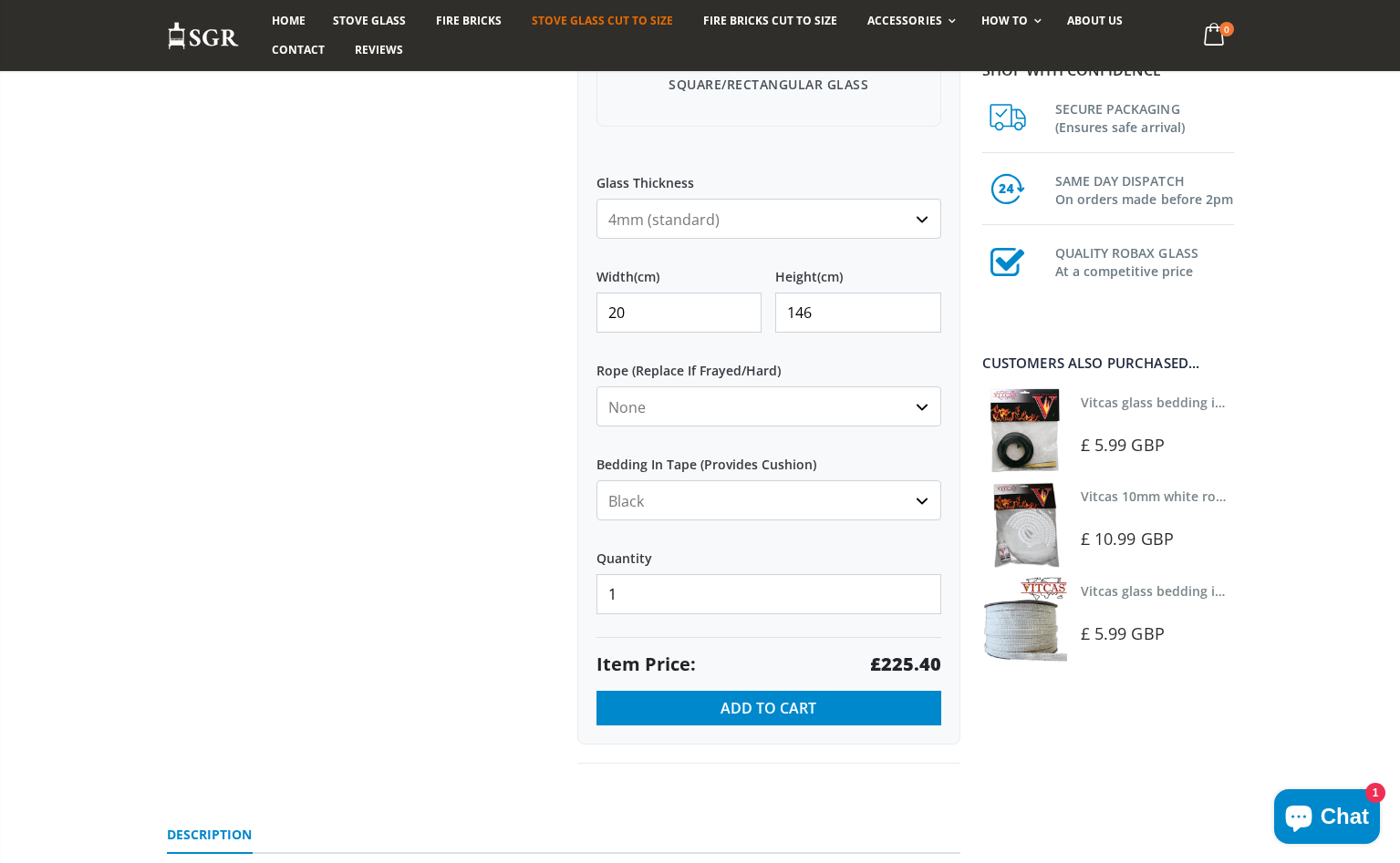
click at [922, 329] on input "146" at bounding box center [857, 312] width 166 height 40
click at [922, 329] on input "145" at bounding box center [857, 312] width 166 height 40
click at [922, 329] on input "144" at bounding box center [857, 312] width 166 height 40
click at [922, 329] on input "143" at bounding box center [857, 312] width 166 height 40
click at [807, 312] on input "143" at bounding box center [857, 312] width 166 height 40
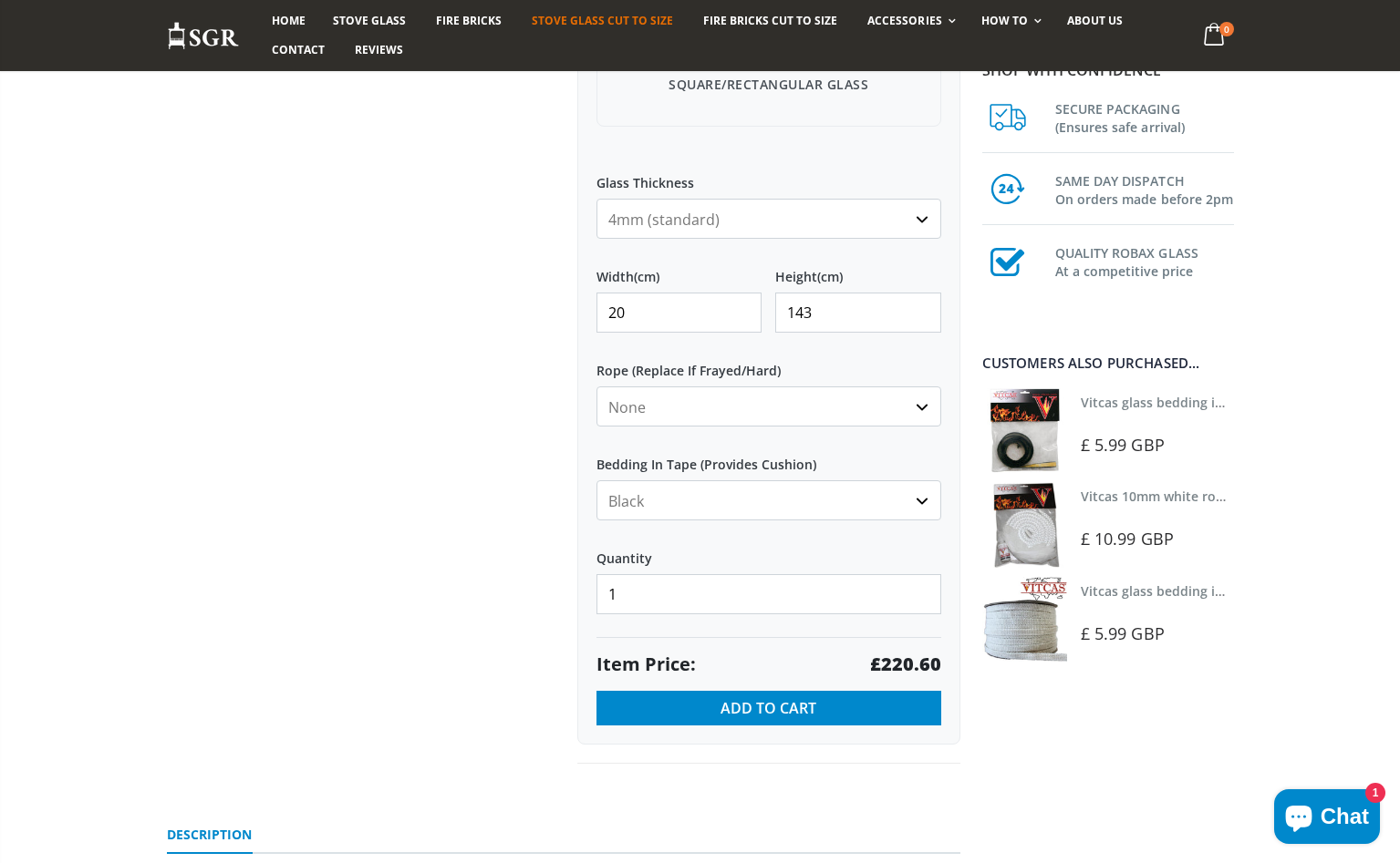
click at [810, 311] on input "143" at bounding box center [857, 312] width 166 height 40
type input "100"
drag, startPoint x: 615, startPoint y: 312, endPoint x: 643, endPoint y: 303, distance: 29.4
click at [621, 309] on input "20" at bounding box center [679, 312] width 166 height 40
drag, startPoint x: 619, startPoint y: 314, endPoint x: 629, endPoint y: 306, distance: 12.8
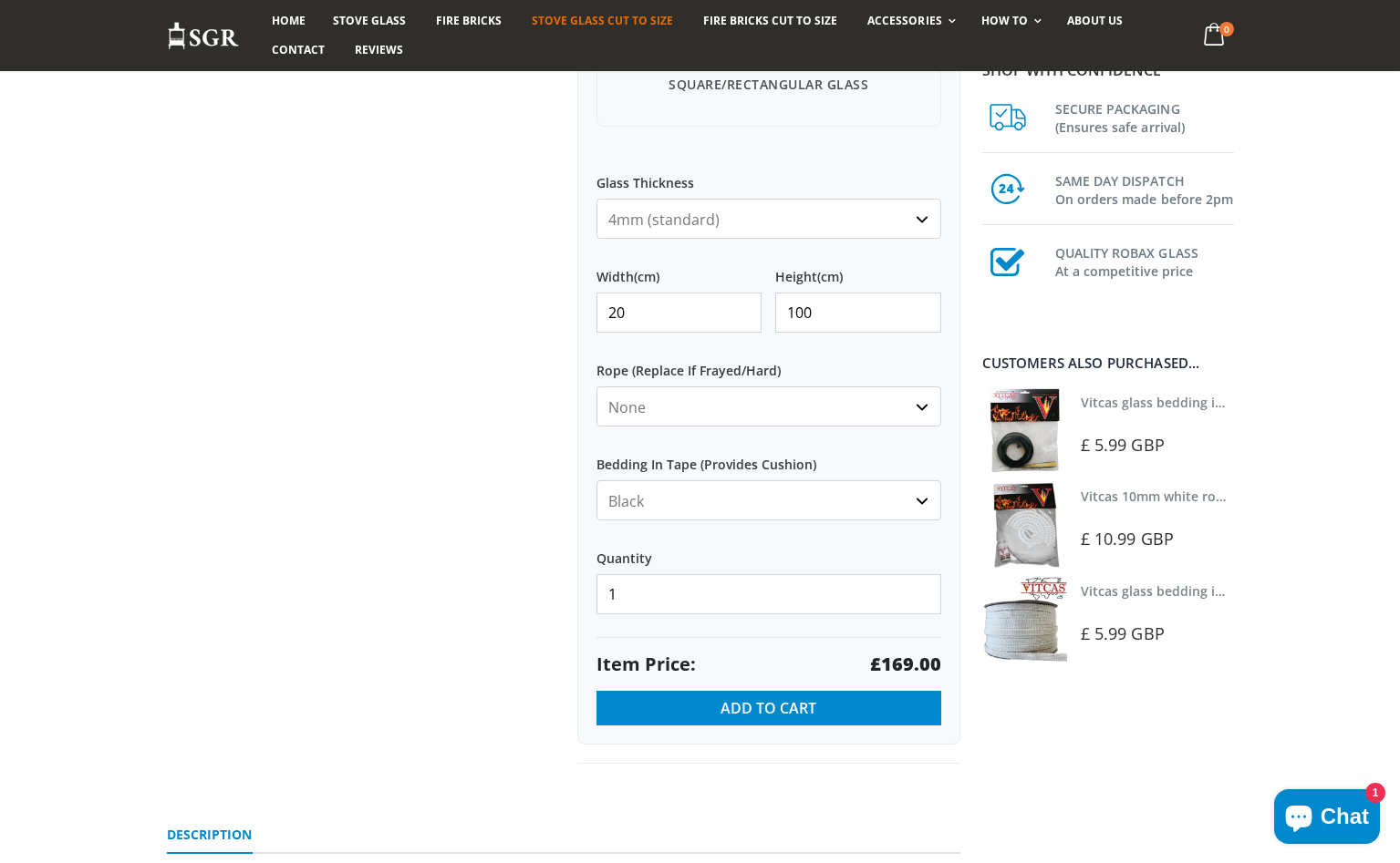
click at [618, 314] on input "20" at bounding box center [679, 312] width 166 height 40
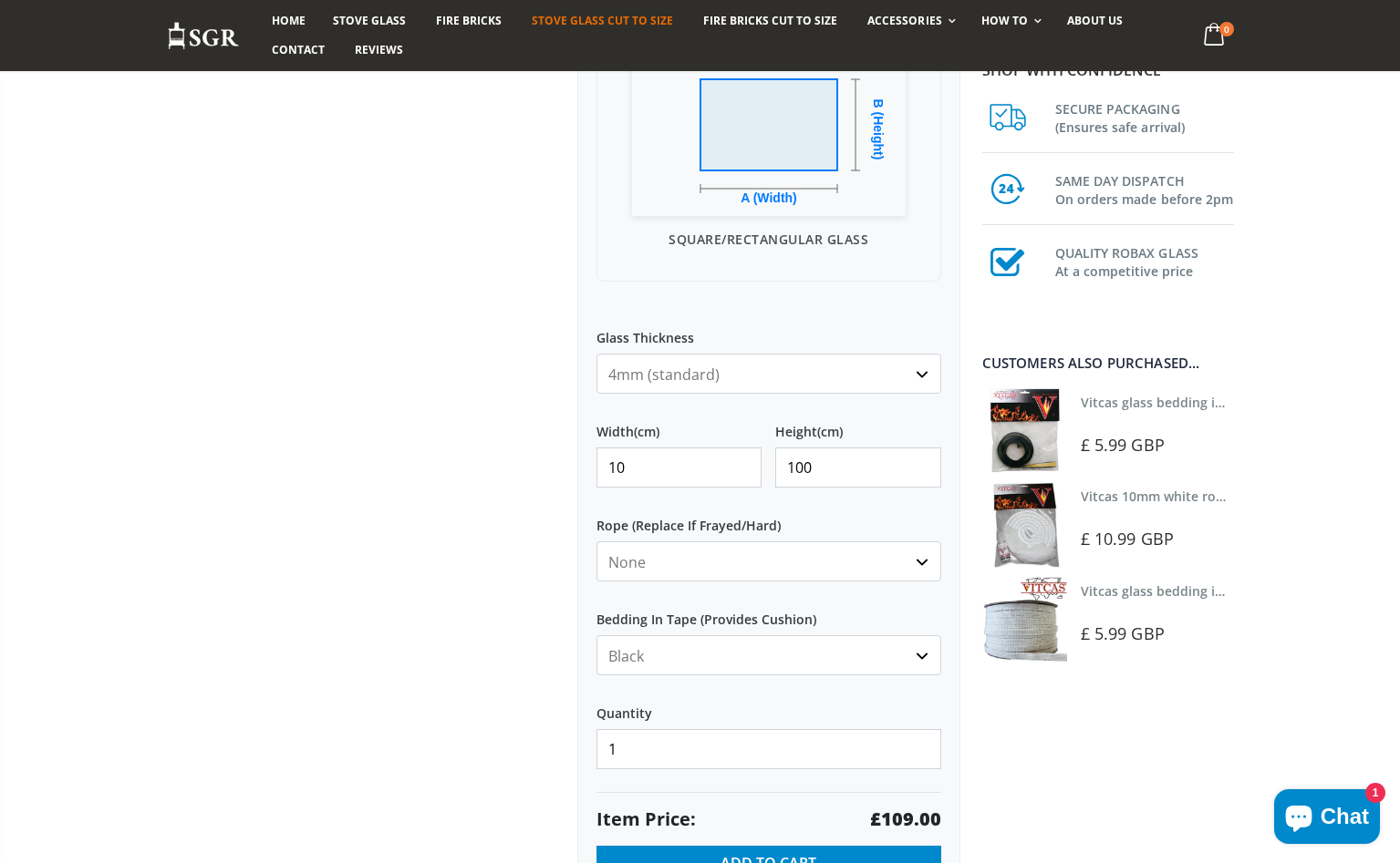
scroll to position [559, 0]
type input "10"
click at [924, 371] on select "4mm (standard) 5mm (gas fires with baffled flue) 3mm (For Use In Stoves With Th…" at bounding box center [769, 370] width 345 height 40
click at [597, 351] on select "4mm (standard) 5mm (gas fires with baffled flue) 3mm (For Use In Stoves With Th…" at bounding box center [769, 370] width 345 height 40
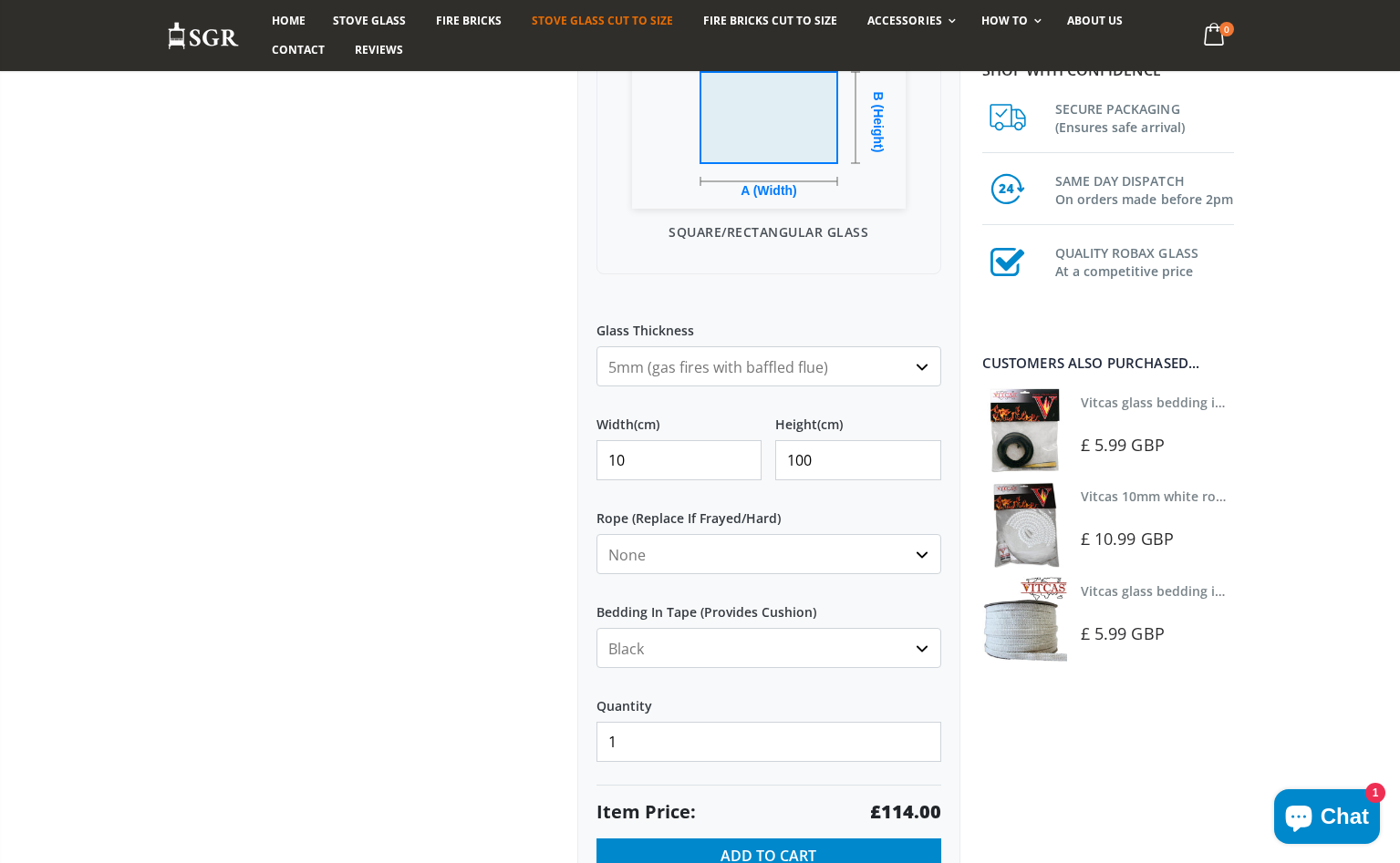
scroll to position [566, 0]
click at [835, 400] on div "My Measurements Are In Millimeters Centimeters Inches For inches, please enter …" at bounding box center [768, 335] width 383 height 1111
click at [912, 363] on select "4mm (standard) 5mm (gas fires with baffled flue) 3mm (For Use In Stoves With Th…" at bounding box center [769, 367] width 345 height 40
select select "4mm"
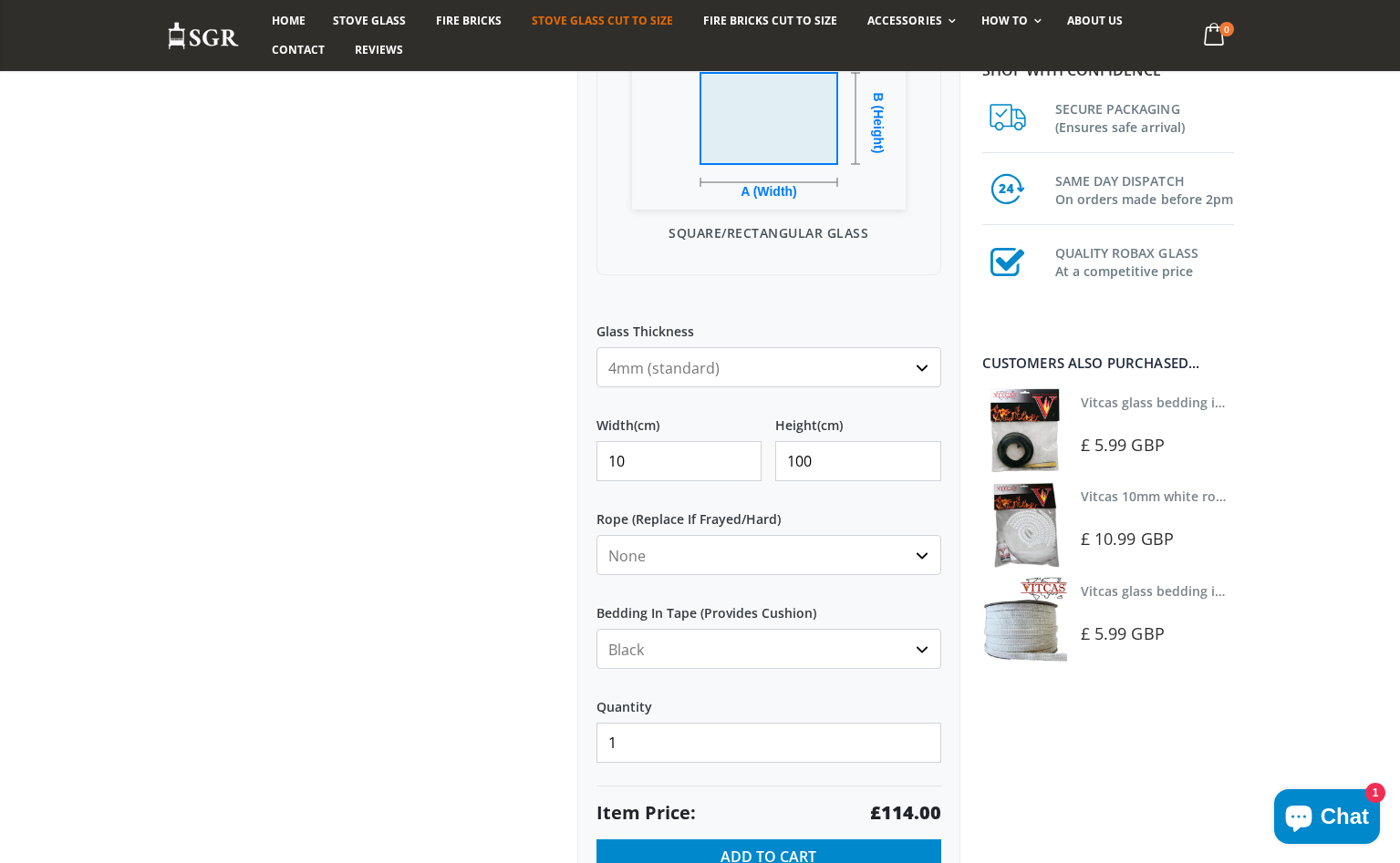
click at [597, 348] on select "4mm (standard) 5mm (gas fires with baffled flue) 3mm (For Use In Stoves With Th…" at bounding box center [769, 367] width 345 height 40
click at [787, 463] on input "100" at bounding box center [857, 461] width 166 height 40
click at [802, 457] on input "100" at bounding box center [857, 461] width 166 height 40
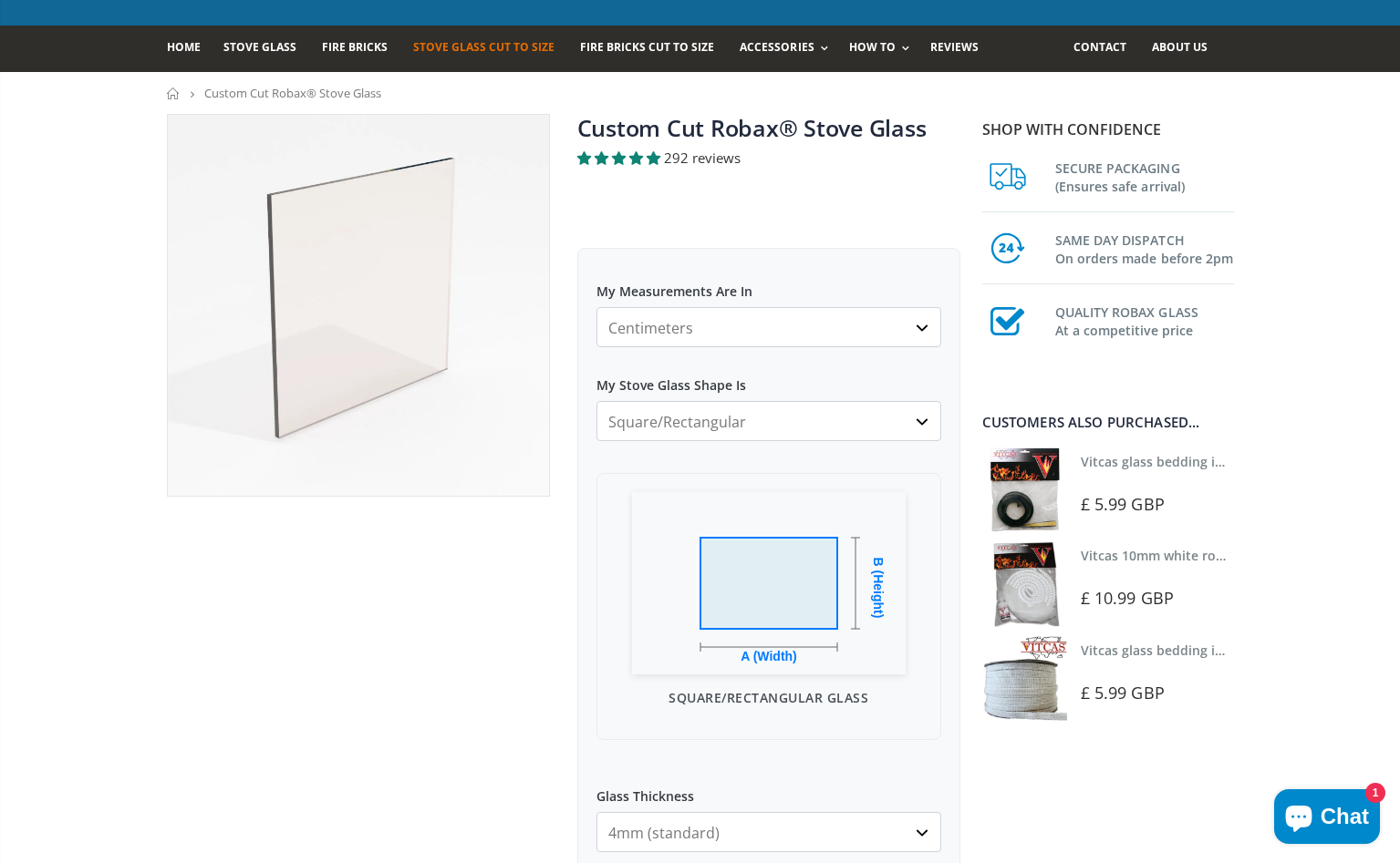
scroll to position [0, 0]
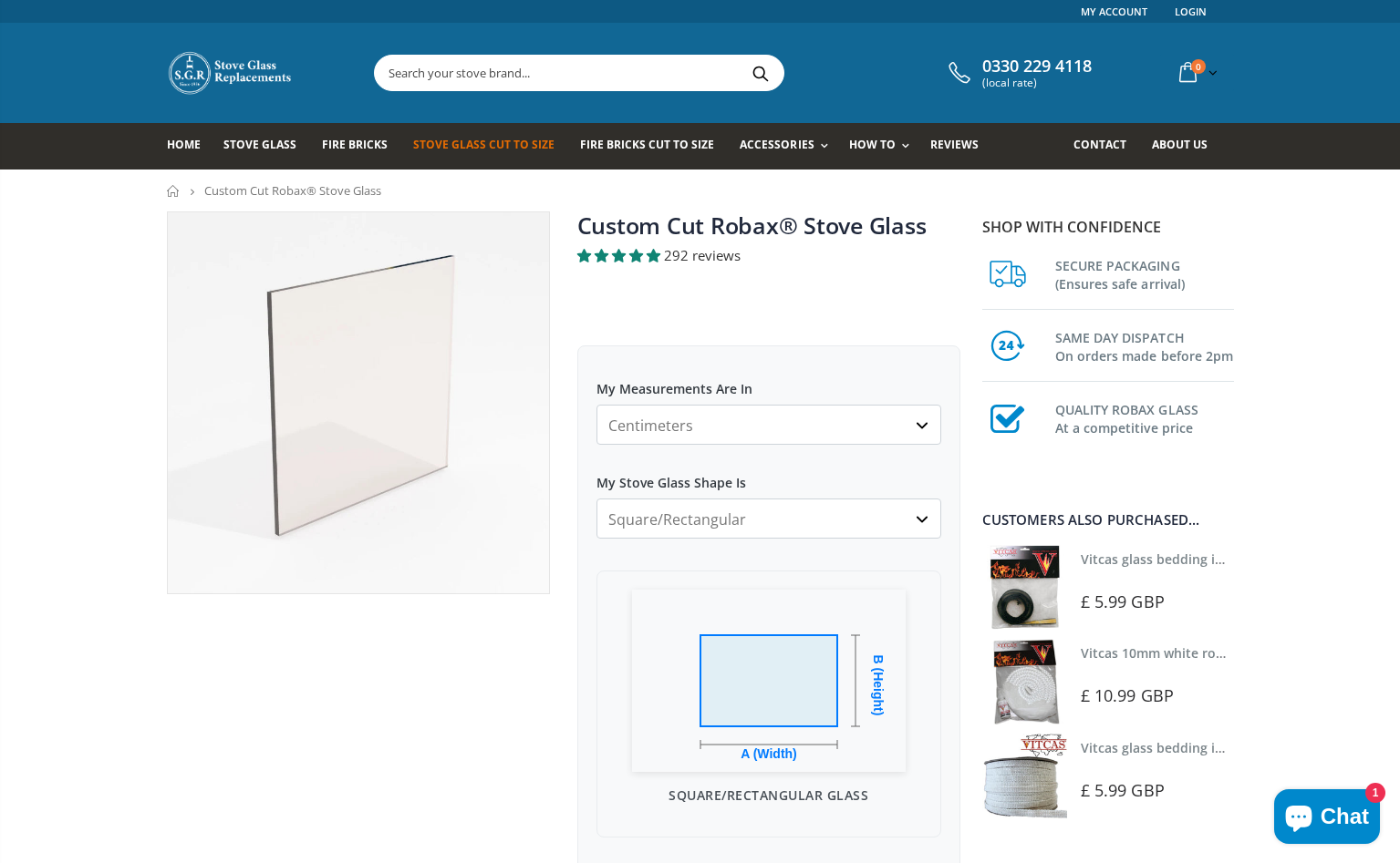
click at [520, 433] on img at bounding box center [358, 402] width 381 height 381
